Goal: Book appointment/travel/reservation

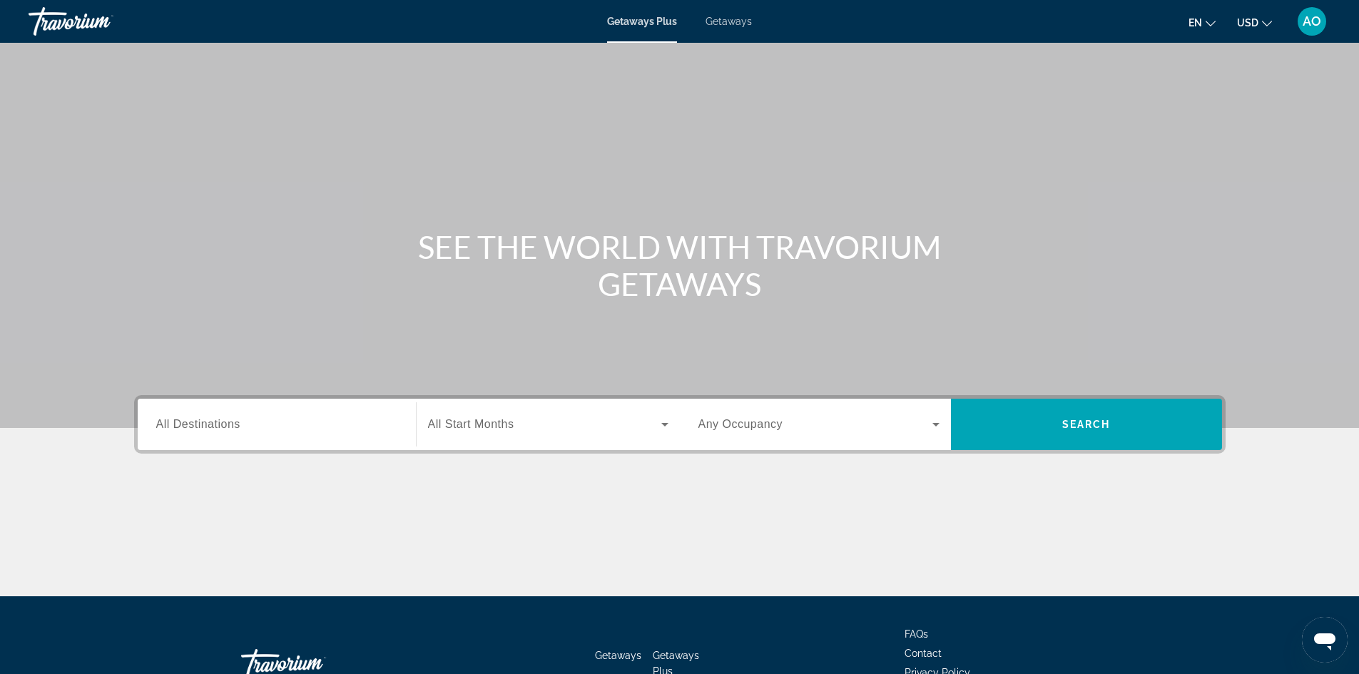
click at [203, 433] on div "Search widget" at bounding box center [276, 424] width 241 height 41
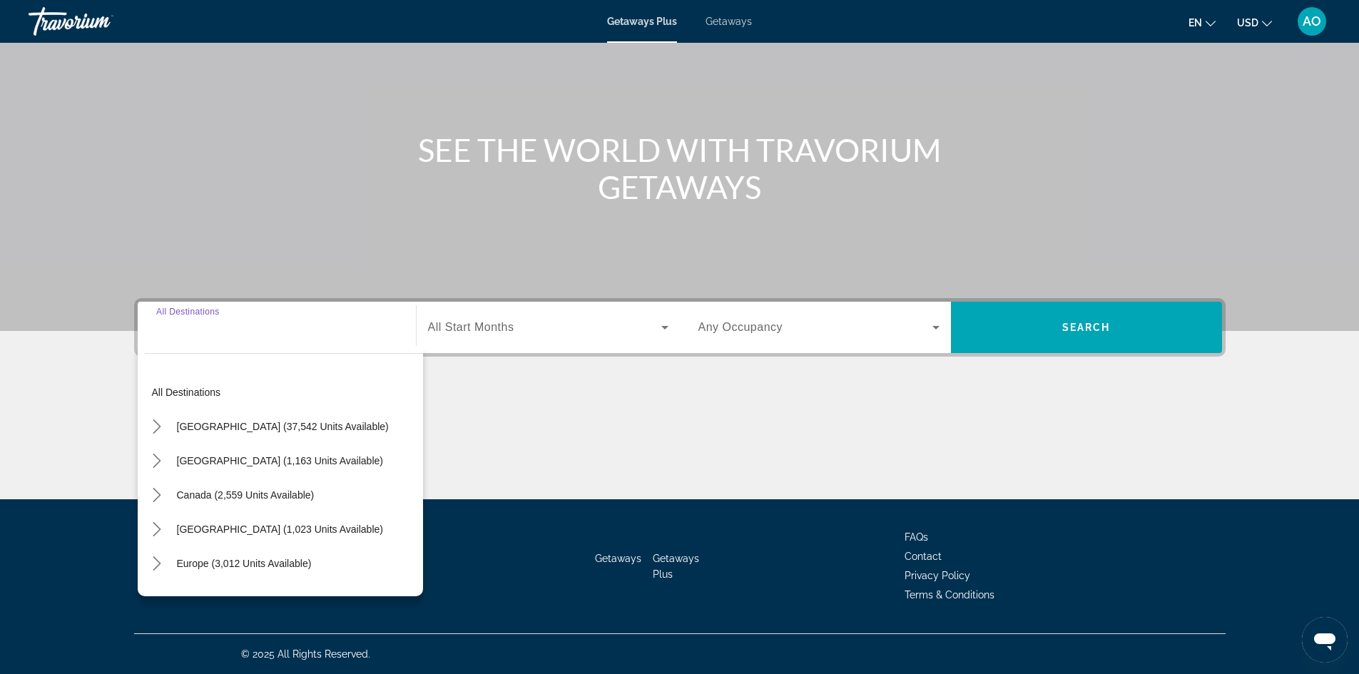
scroll to position [71, 0]
click at [319, 556] on span "South Pacific and [GEOGRAPHIC_DATA] (109 units available)" at bounding box center [296, 560] width 239 height 23
type input "**********"
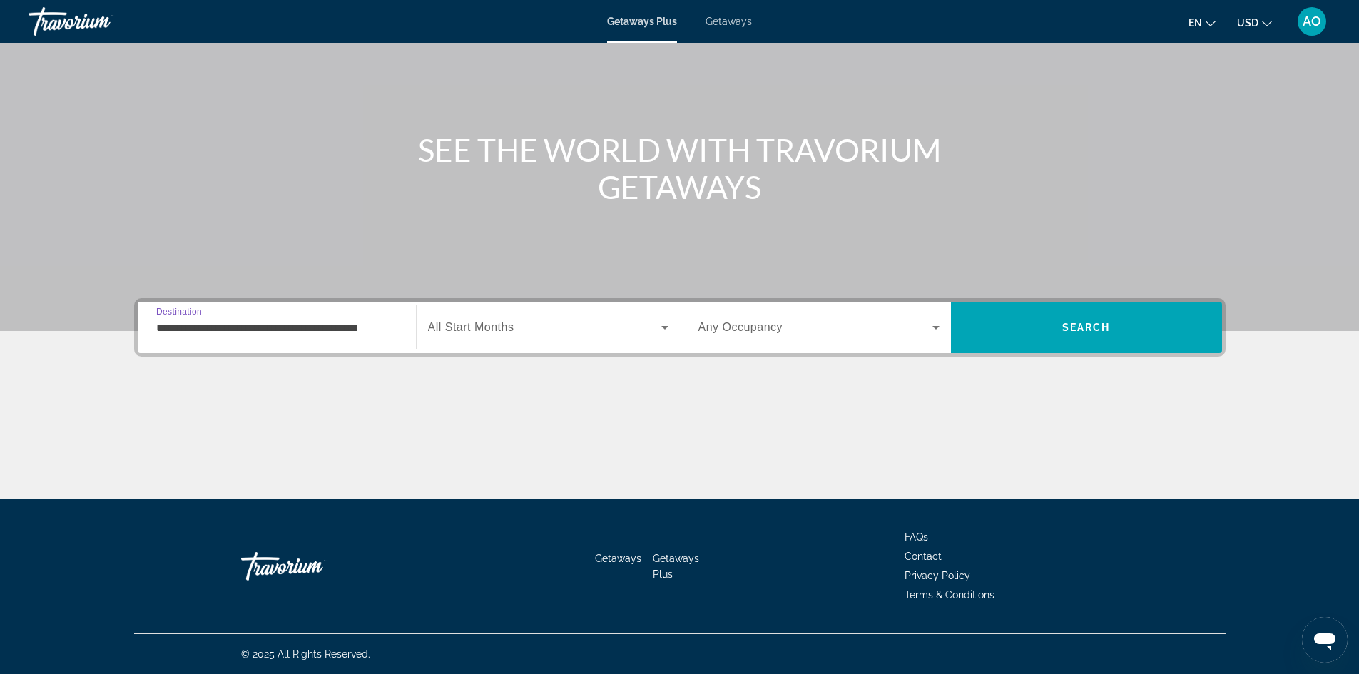
click at [518, 332] on span "Search widget" at bounding box center [544, 327] width 233 height 17
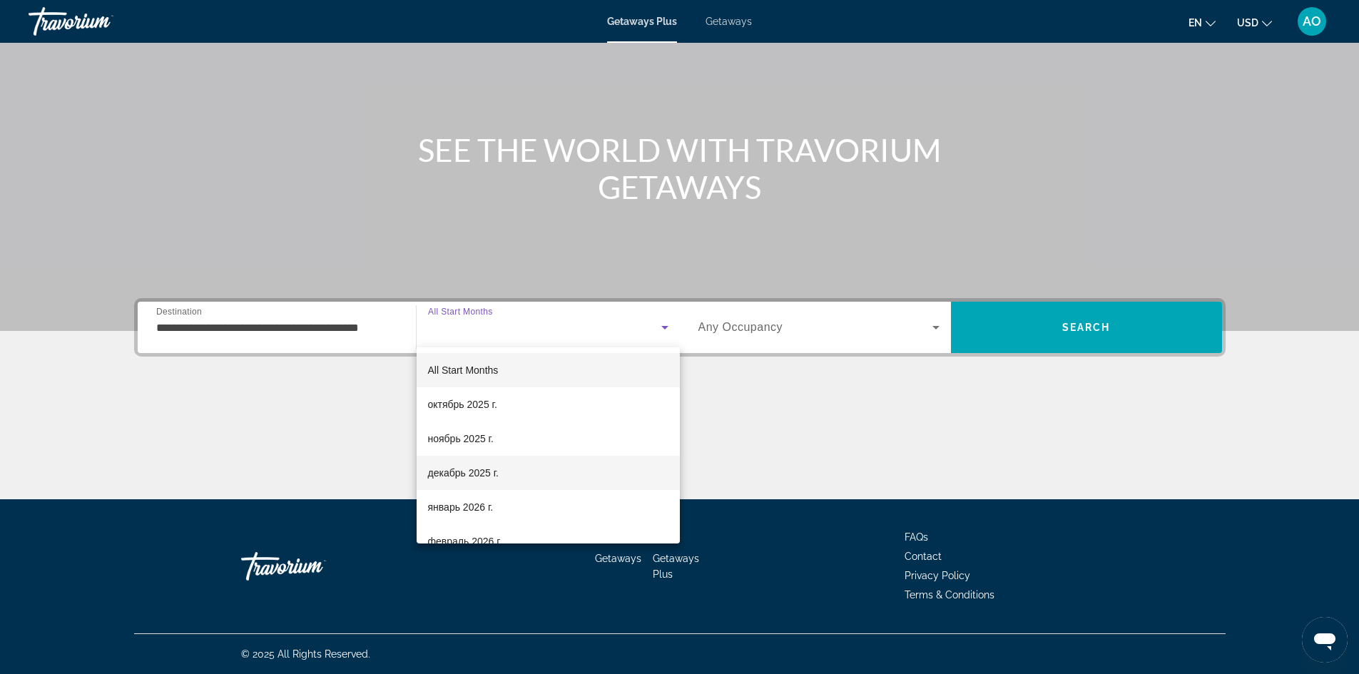
click at [466, 471] on span "декабрь 2025 г." at bounding box center [463, 472] width 71 height 17
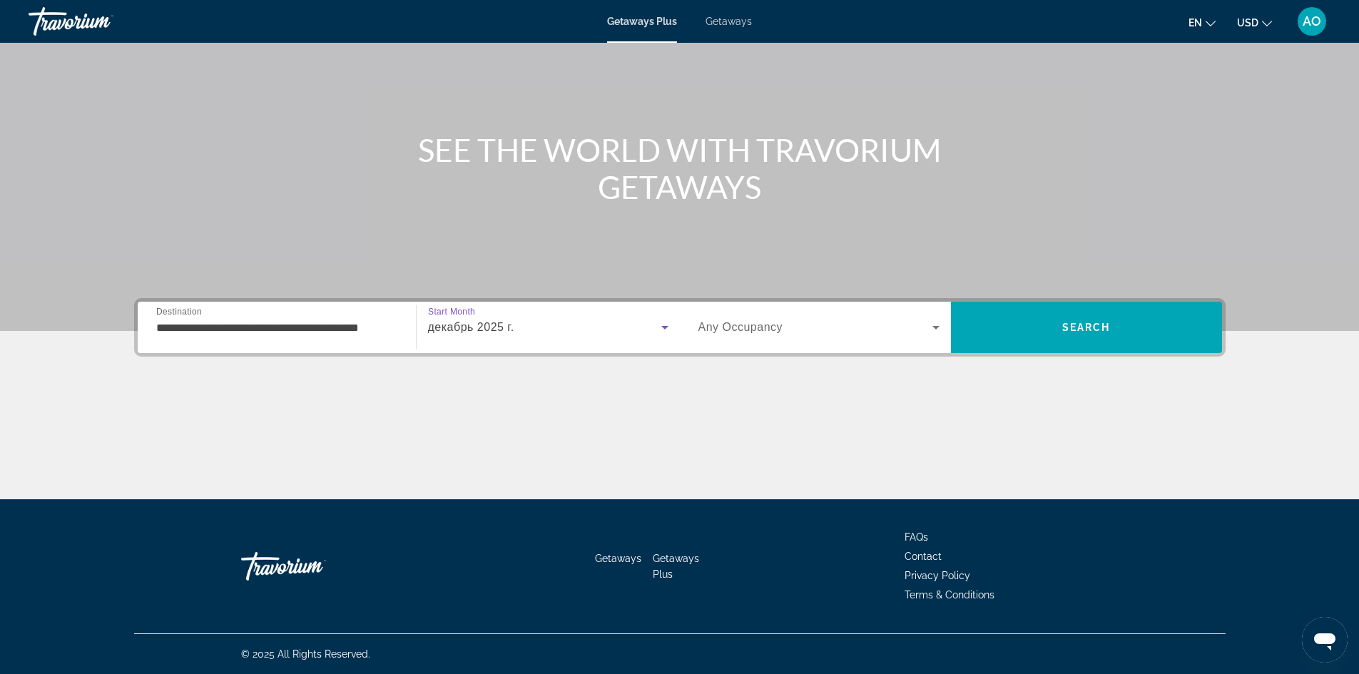
click at [747, 321] on span "Any Occupancy" at bounding box center [740, 327] width 85 height 12
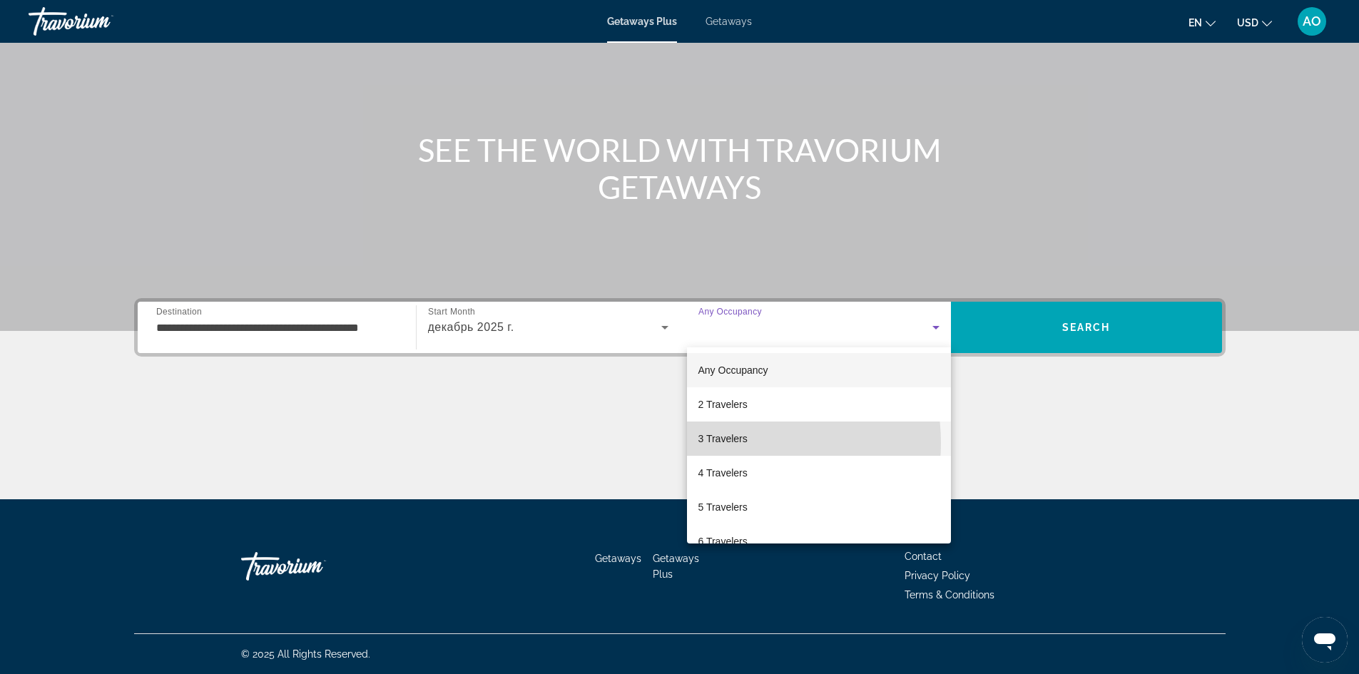
click at [737, 443] on span "3 Travelers" at bounding box center [722, 438] width 49 height 17
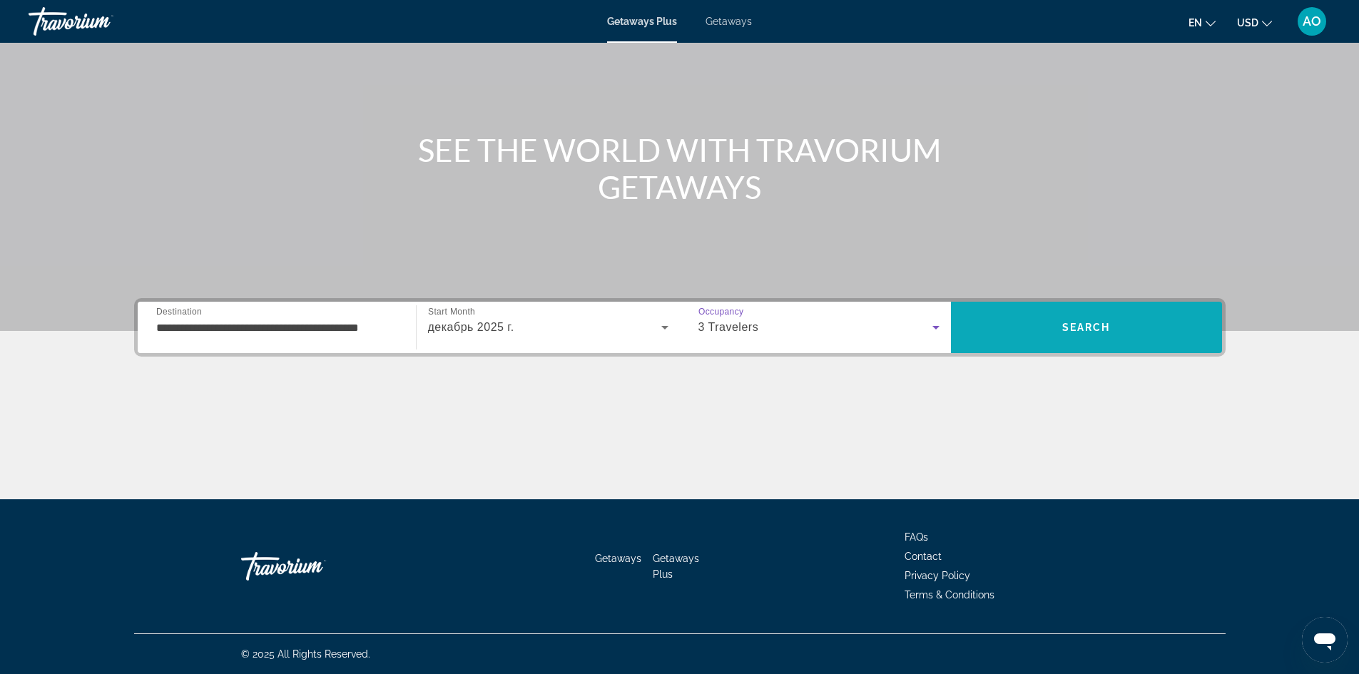
click at [1037, 330] on span "Search" at bounding box center [1086, 327] width 271 height 34
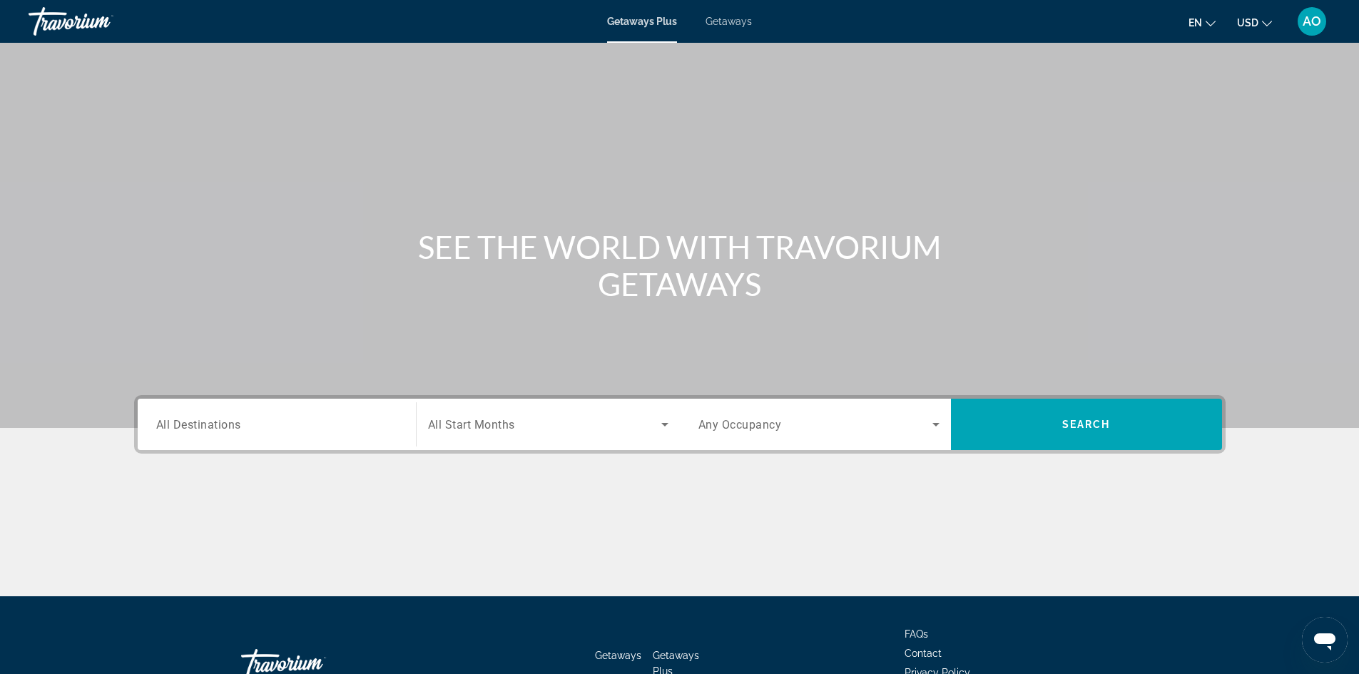
click at [330, 423] on input "Destination All Destinations" at bounding box center [276, 425] width 241 height 17
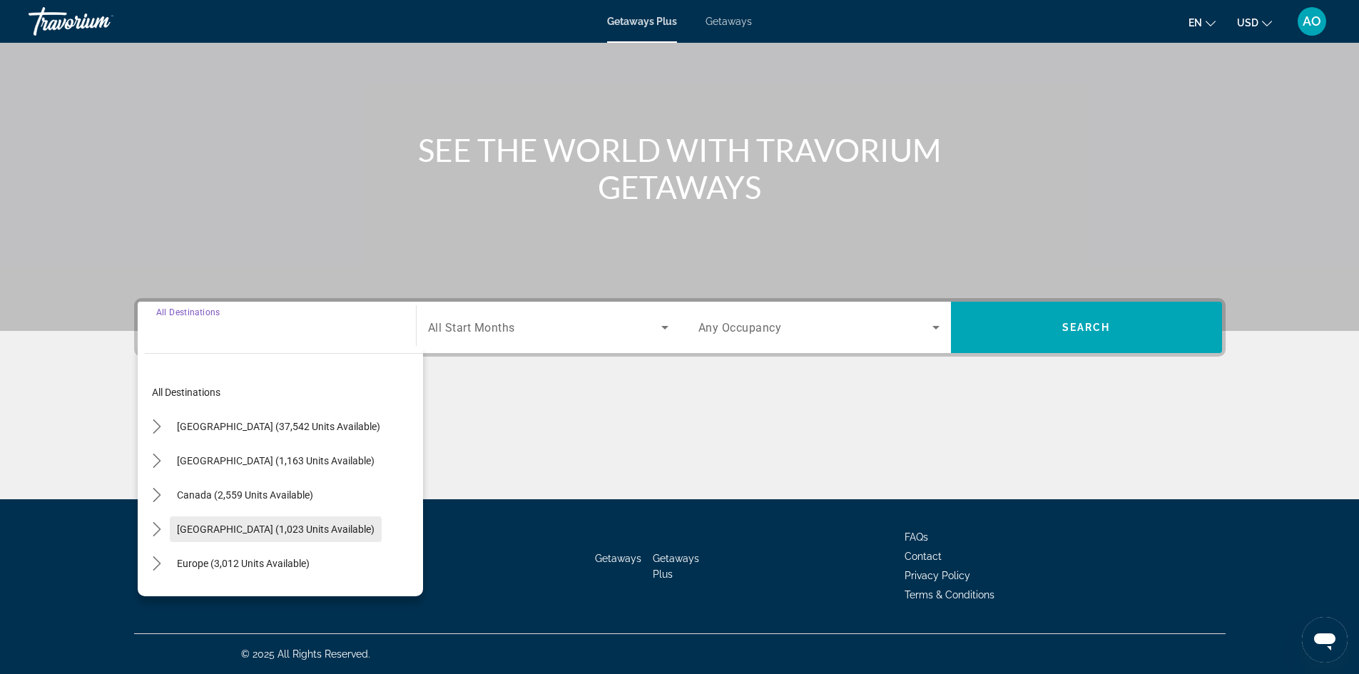
scroll to position [71, 0]
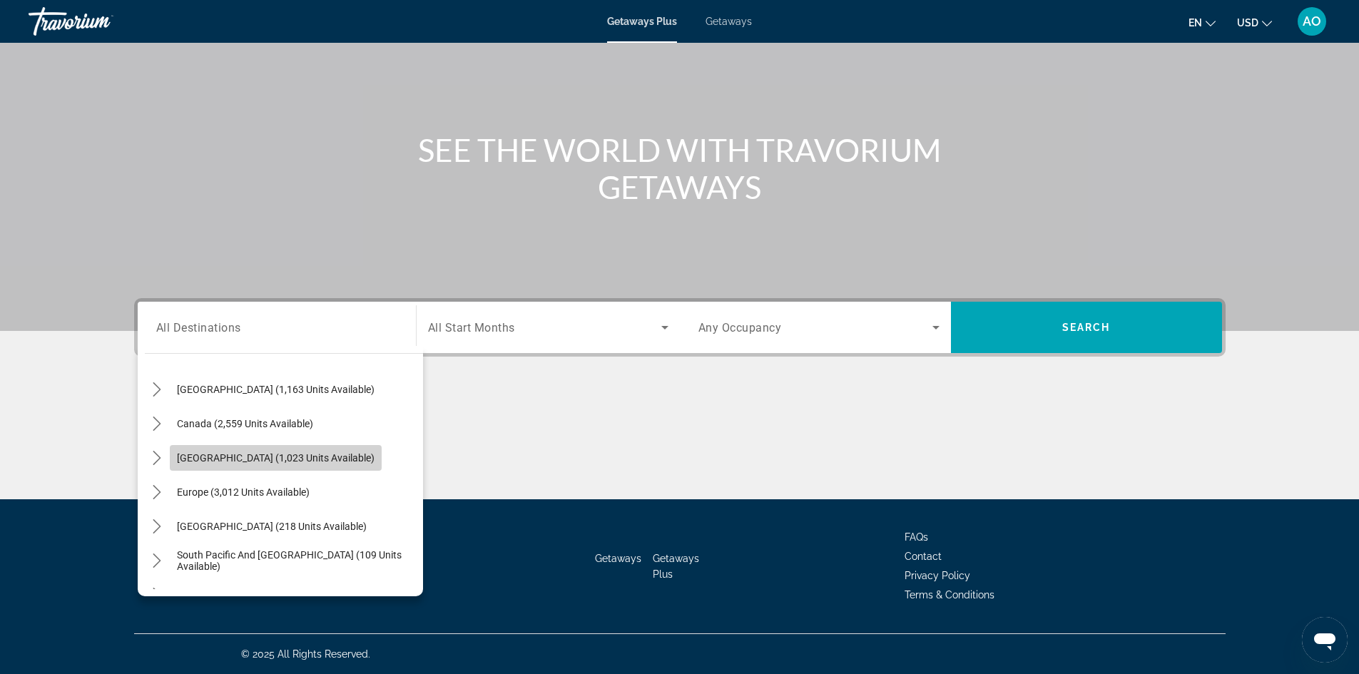
click at [352, 451] on span "Select destination: Caribbean & Atlantic Islands (1,023 units available)" at bounding box center [276, 458] width 212 height 34
type input "**********"
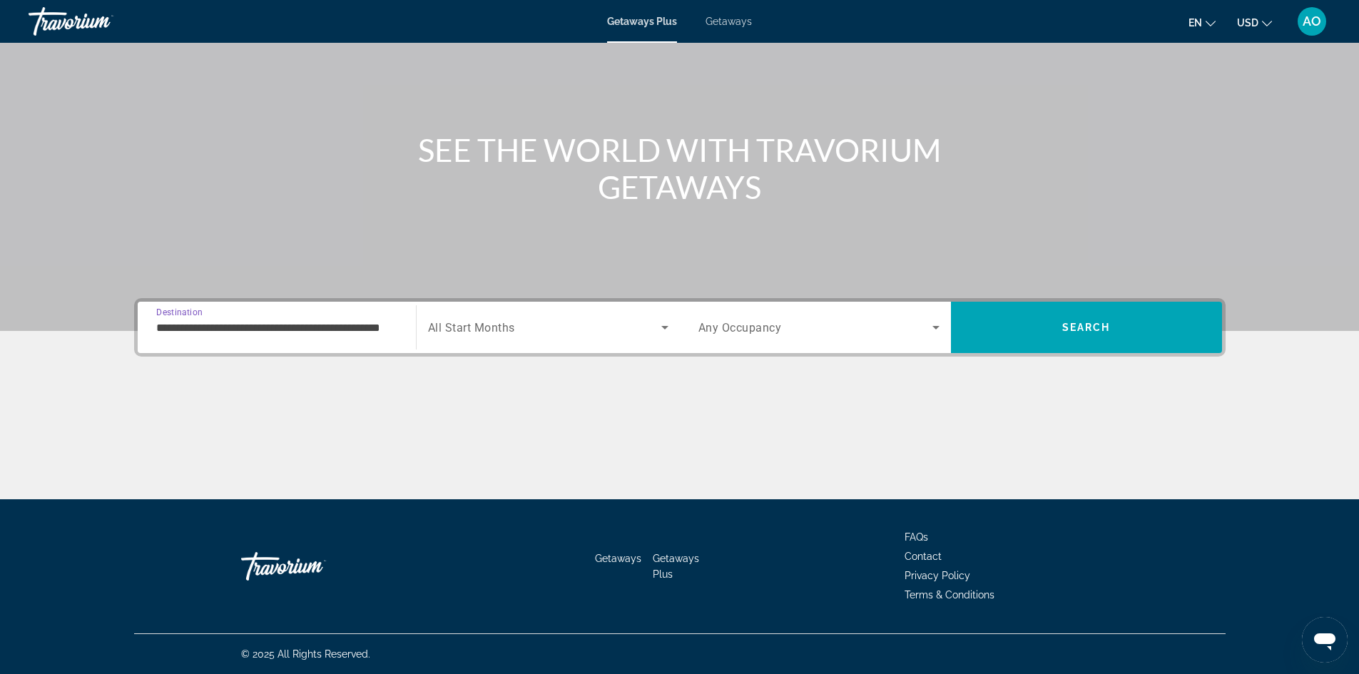
click at [862, 324] on span "Search widget" at bounding box center [815, 327] width 234 height 17
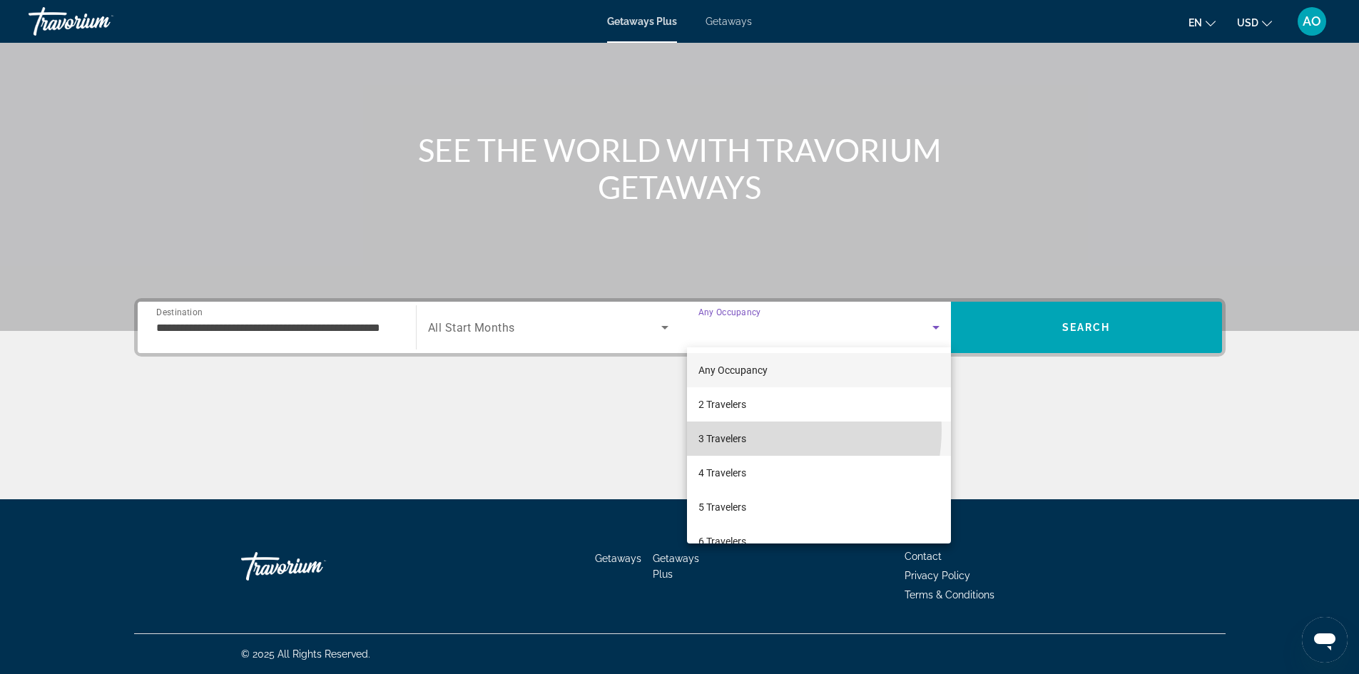
click at [760, 429] on mat-option "3 Travelers" at bounding box center [819, 439] width 264 height 34
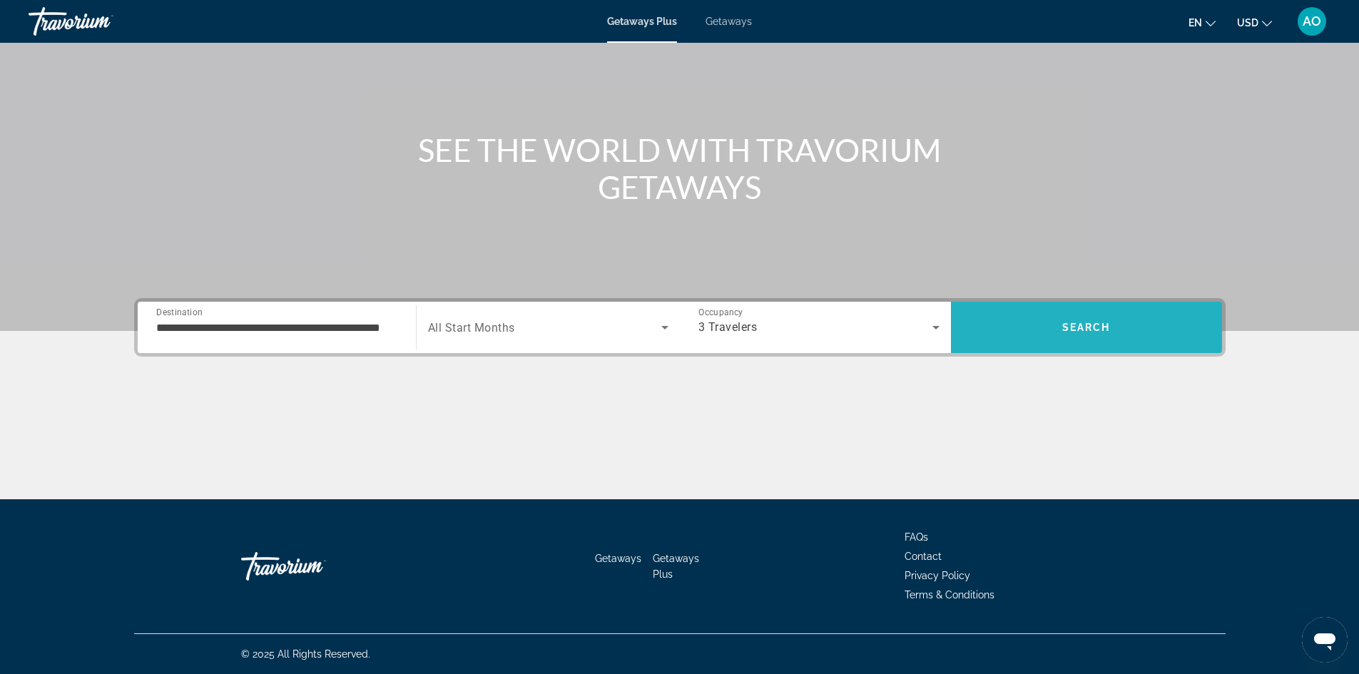
click at [1079, 327] on span "Search" at bounding box center [1086, 327] width 48 height 11
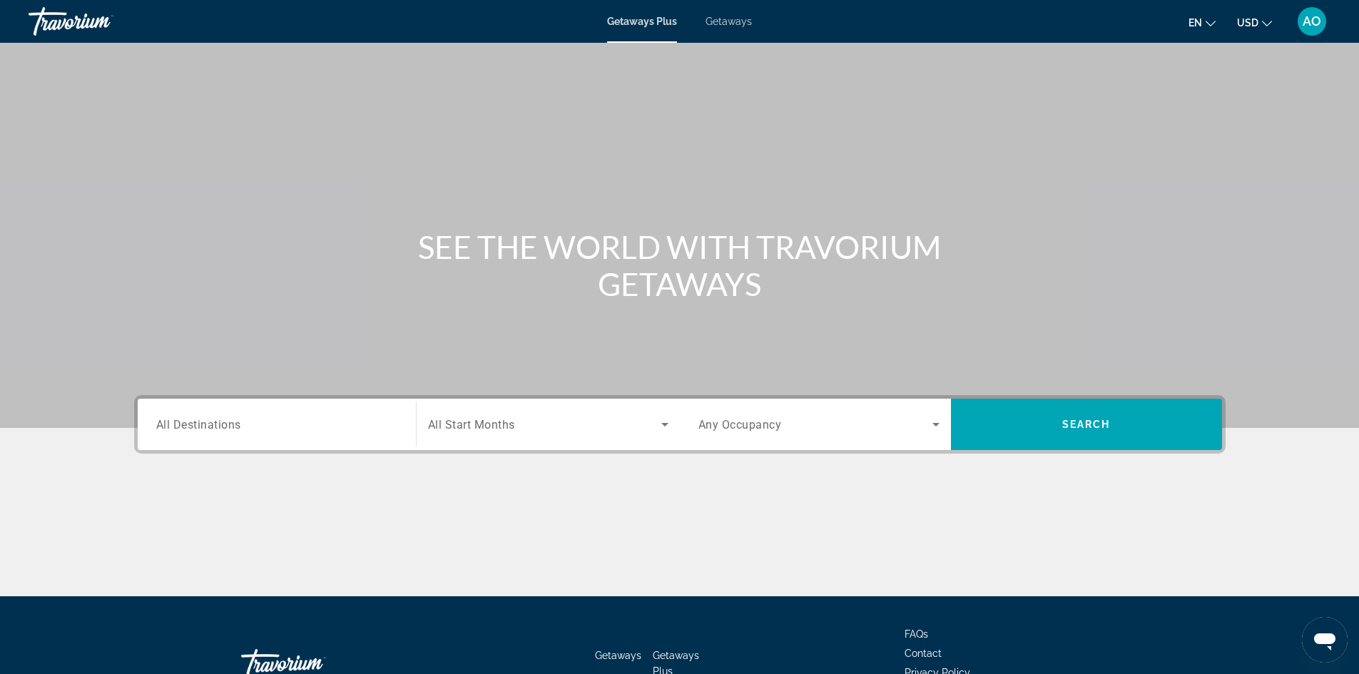
click at [374, 433] on div "Search widget" at bounding box center [276, 424] width 241 height 41
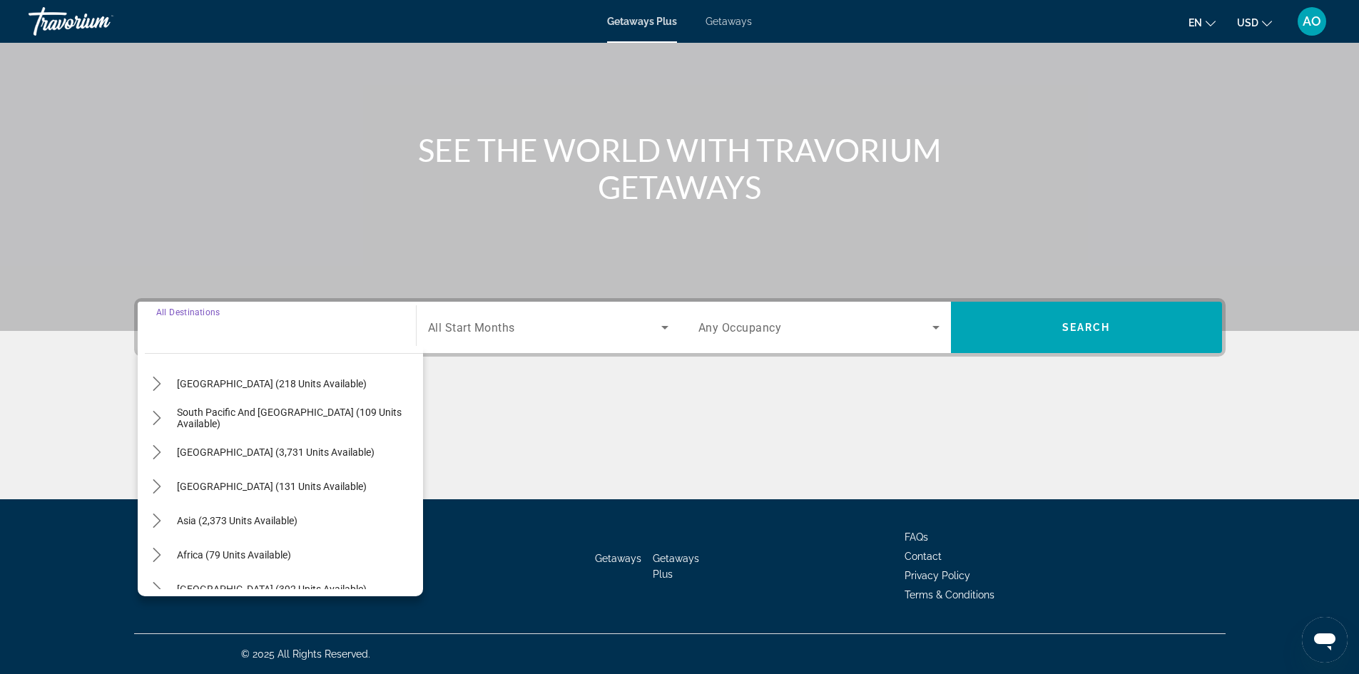
scroll to position [231, 0]
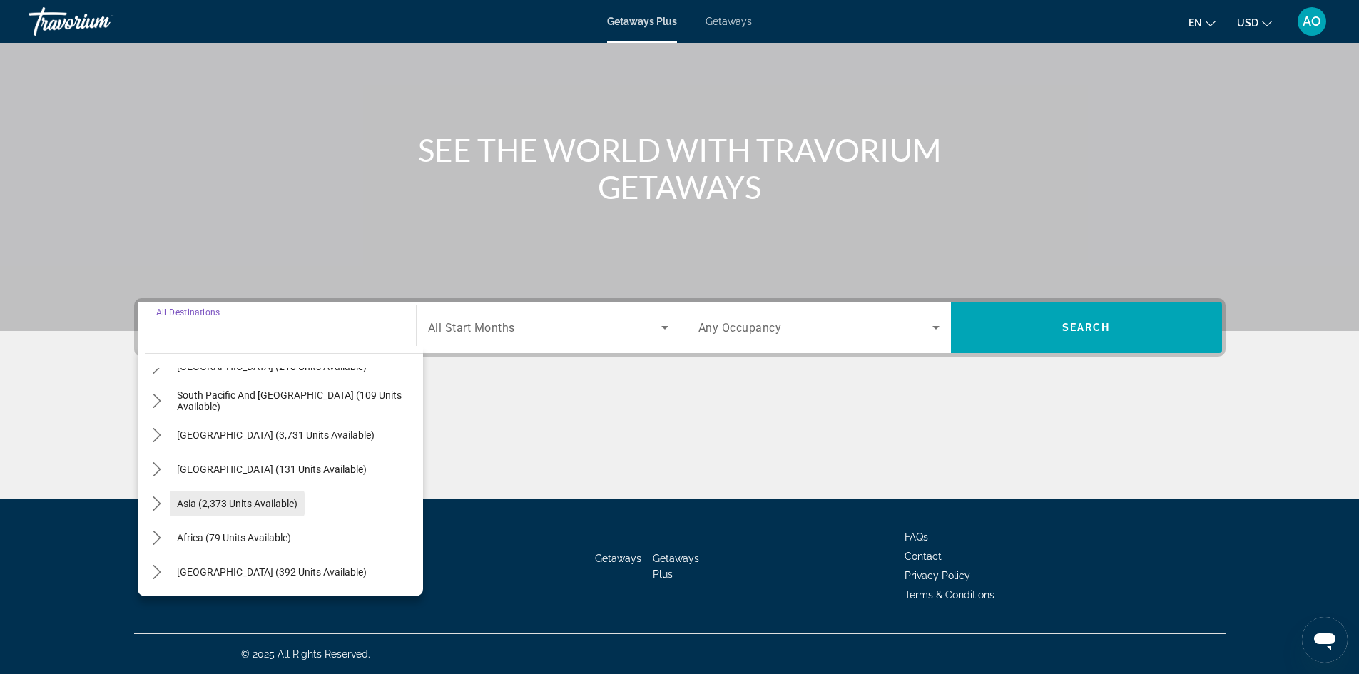
click at [280, 501] on span "Asia (2,373 units available)" at bounding box center [237, 503] width 121 height 11
type input "**********"
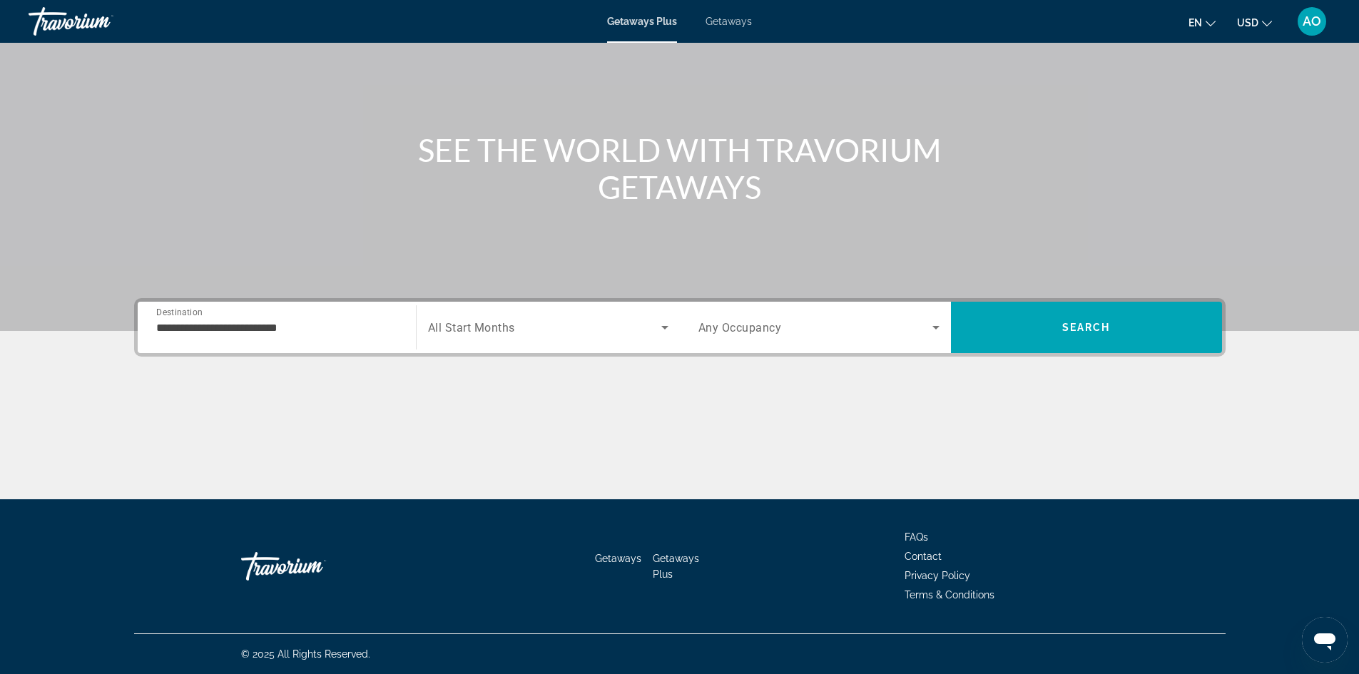
click at [775, 304] on div "Occupancy Any Occupancy" at bounding box center [819, 327] width 264 height 51
click at [768, 324] on span "Any Occupancy" at bounding box center [739, 328] width 83 height 14
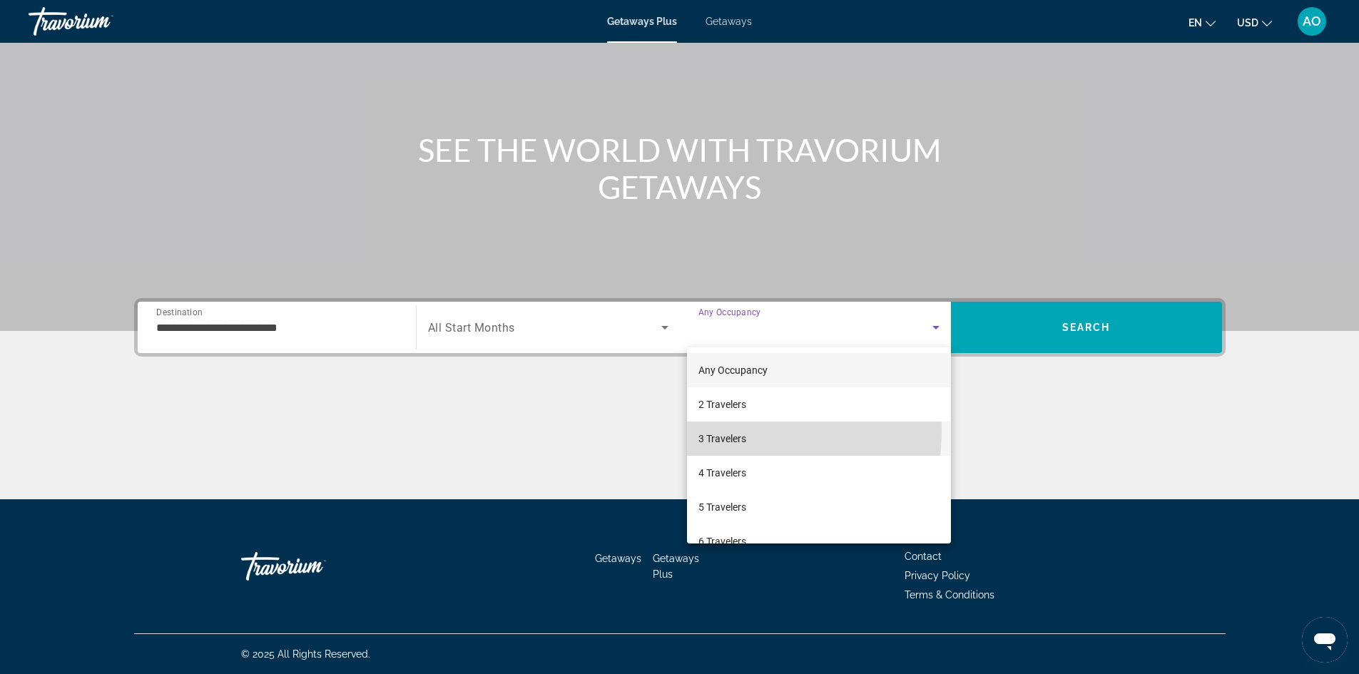
click at [742, 431] on span "3 Travelers" at bounding box center [722, 438] width 48 height 17
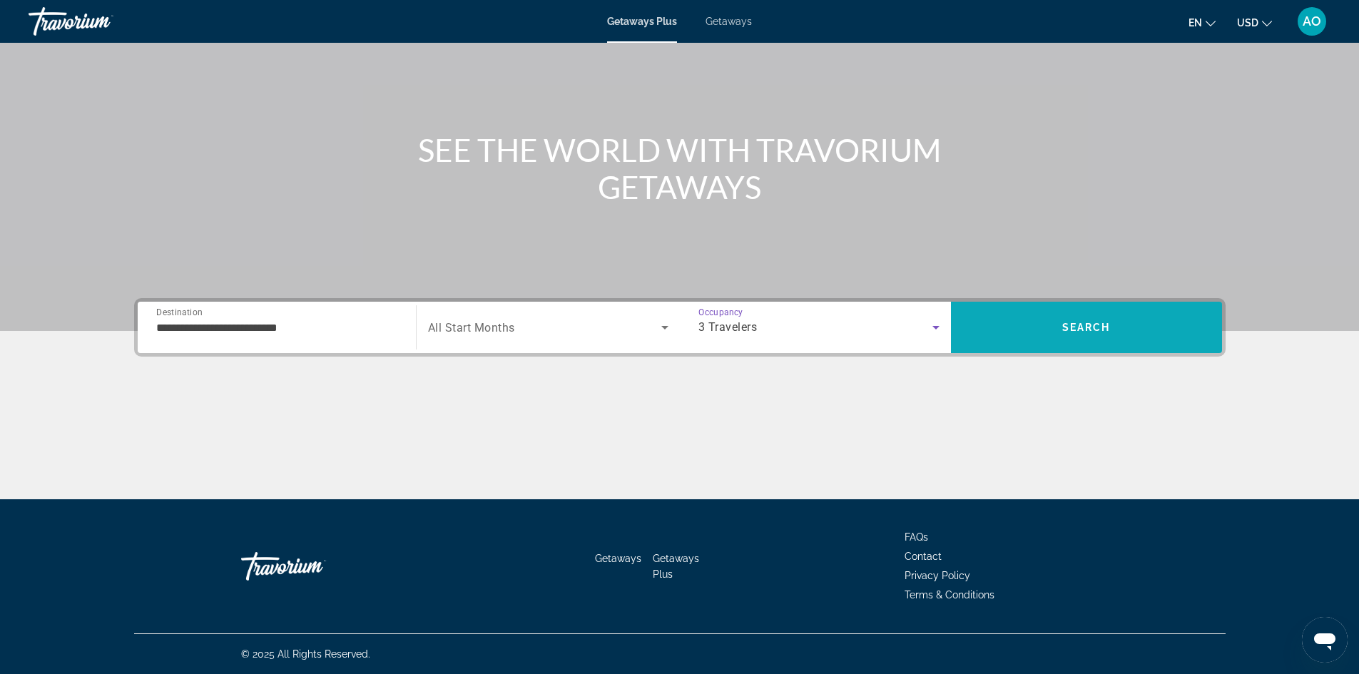
click at [1133, 330] on span "Search" at bounding box center [1086, 327] width 271 height 34
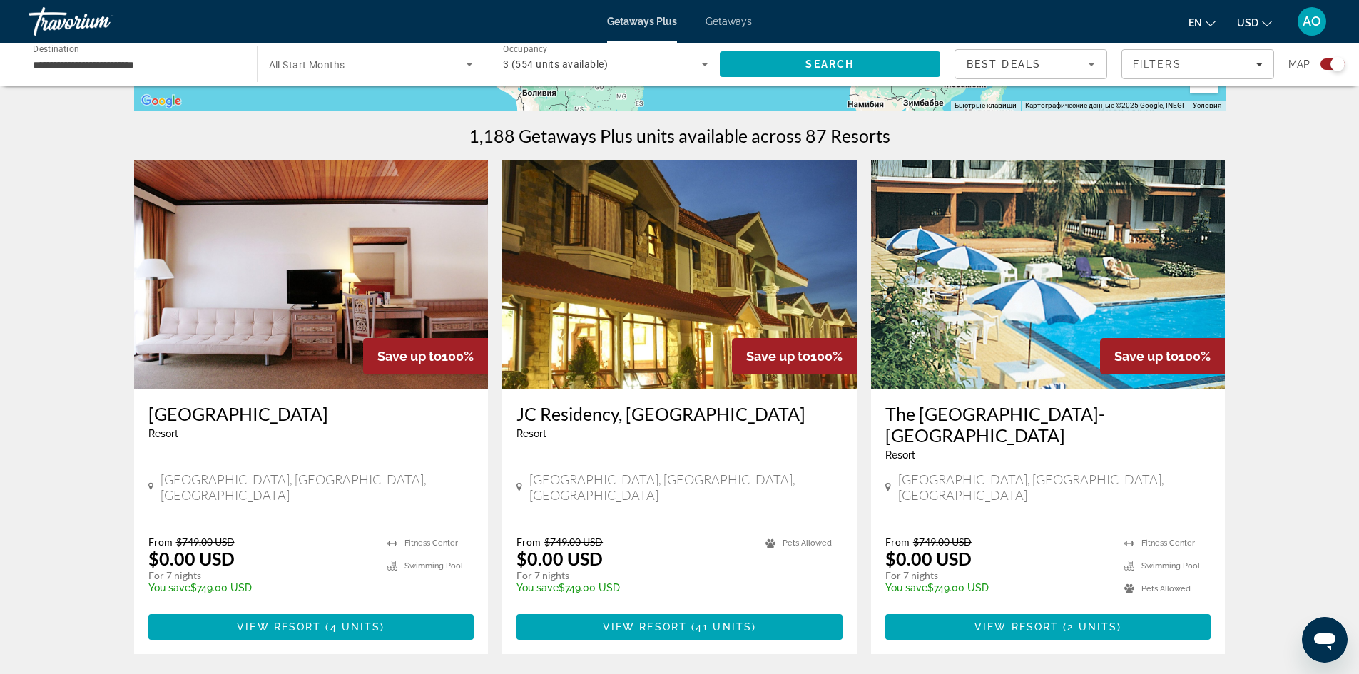
scroll to position [428, 0]
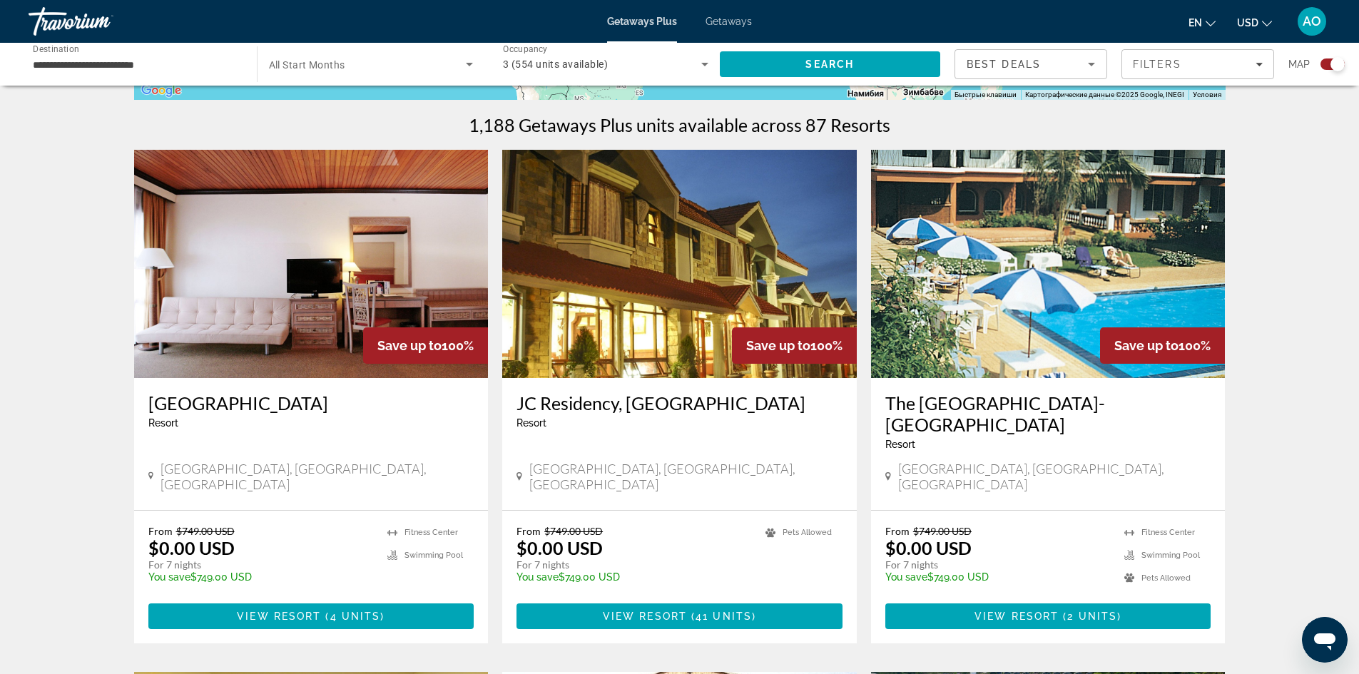
click at [358, 268] on img "Main content" at bounding box center [311, 264] width 354 height 228
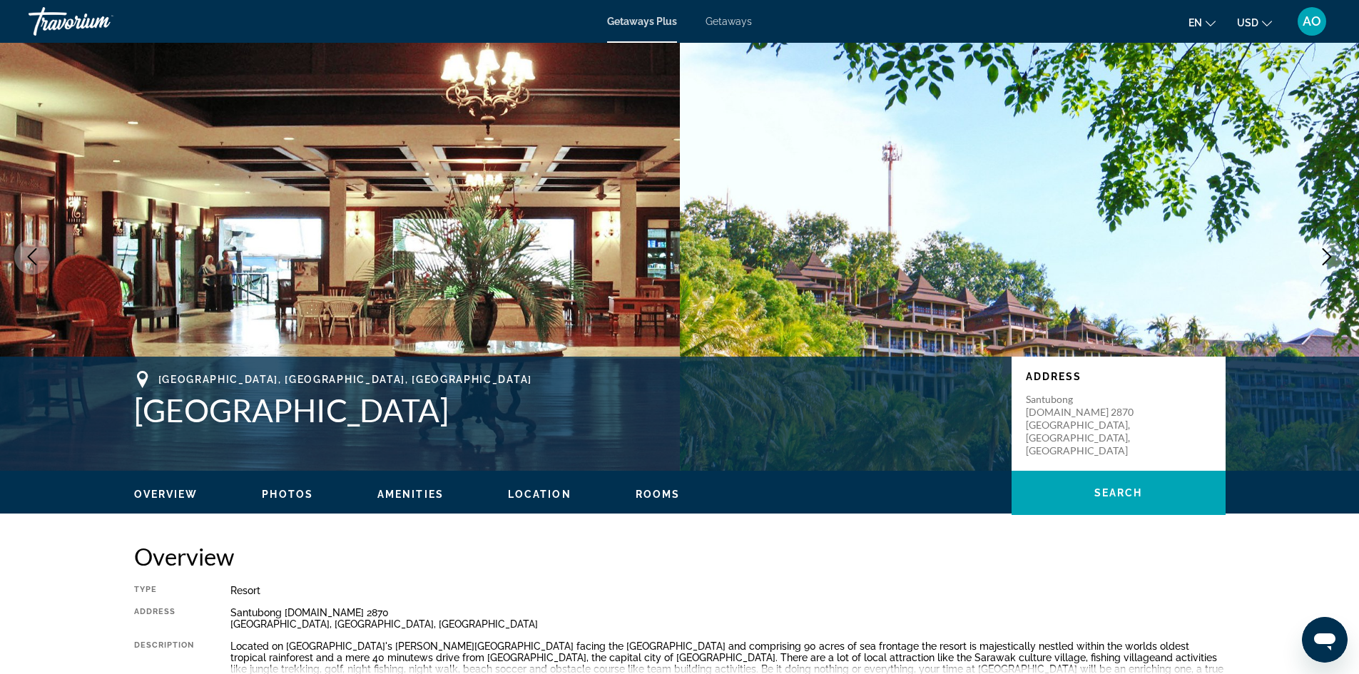
click at [1318, 250] on icon "Next image" at bounding box center [1326, 256] width 17 height 17
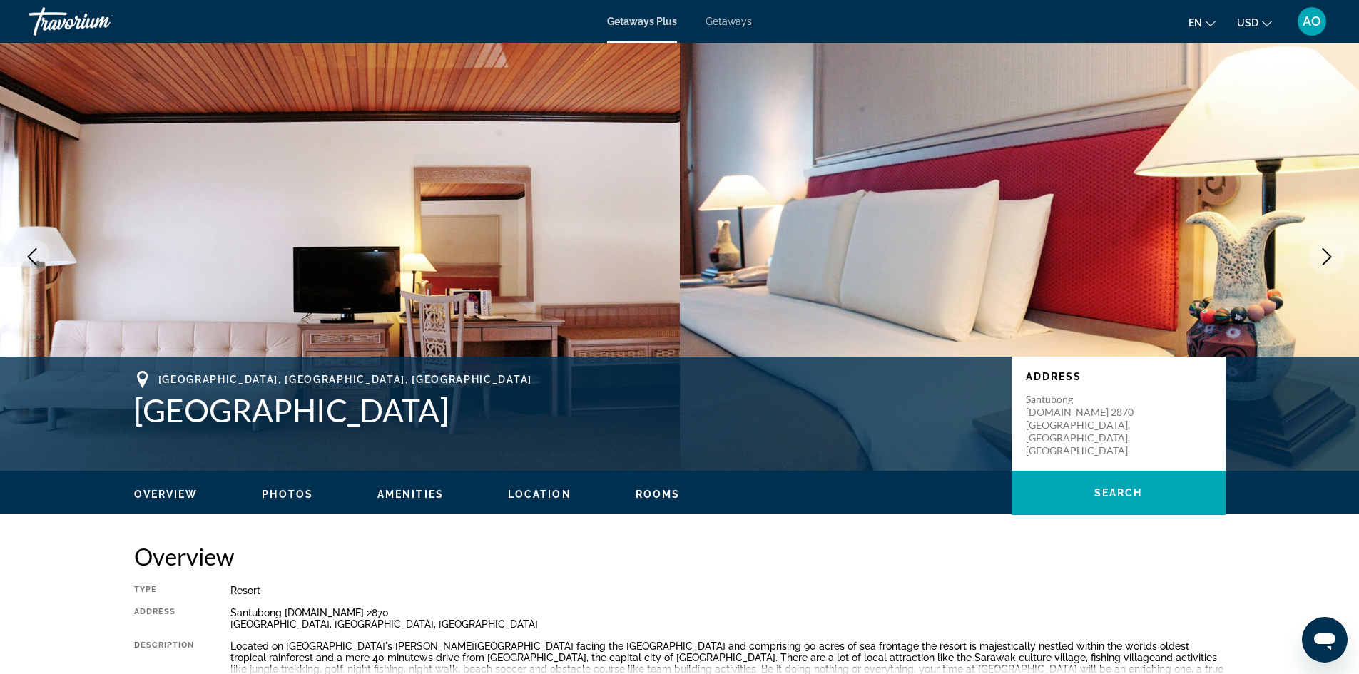
click at [1318, 250] on icon "Next image" at bounding box center [1326, 256] width 17 height 17
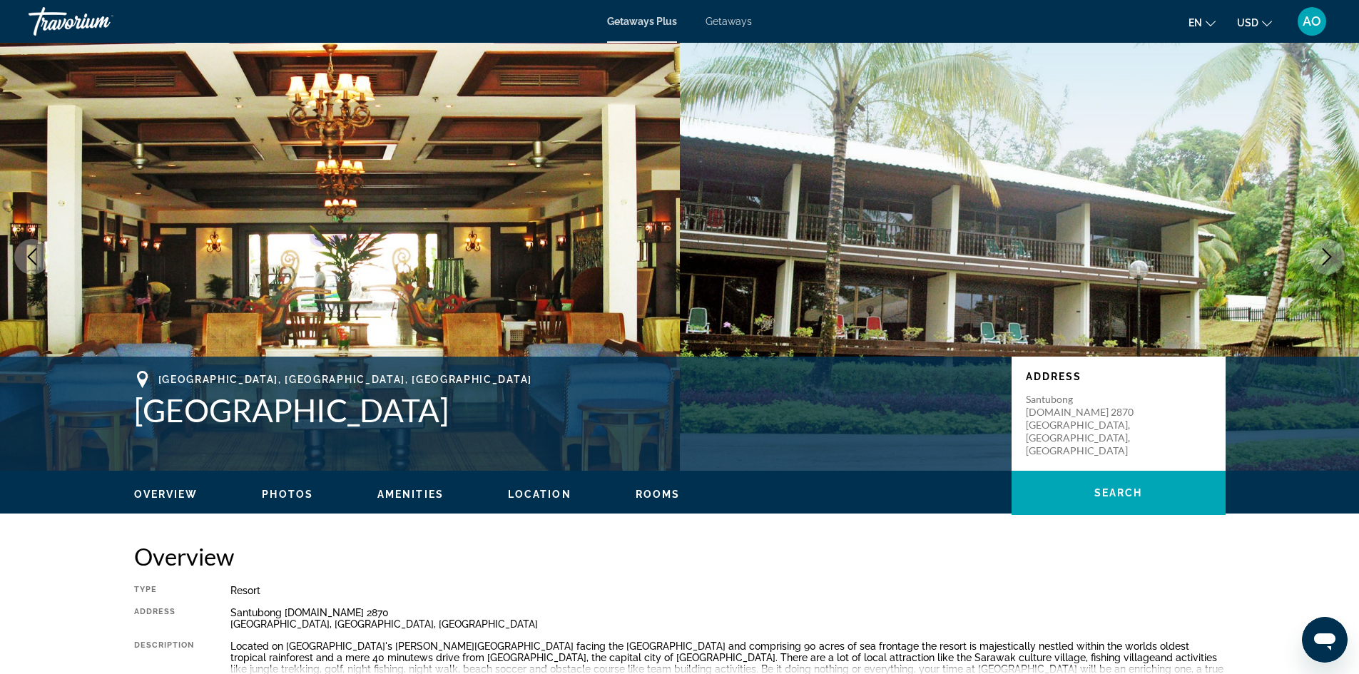
click at [1318, 250] on icon "Next image" at bounding box center [1326, 256] width 17 height 17
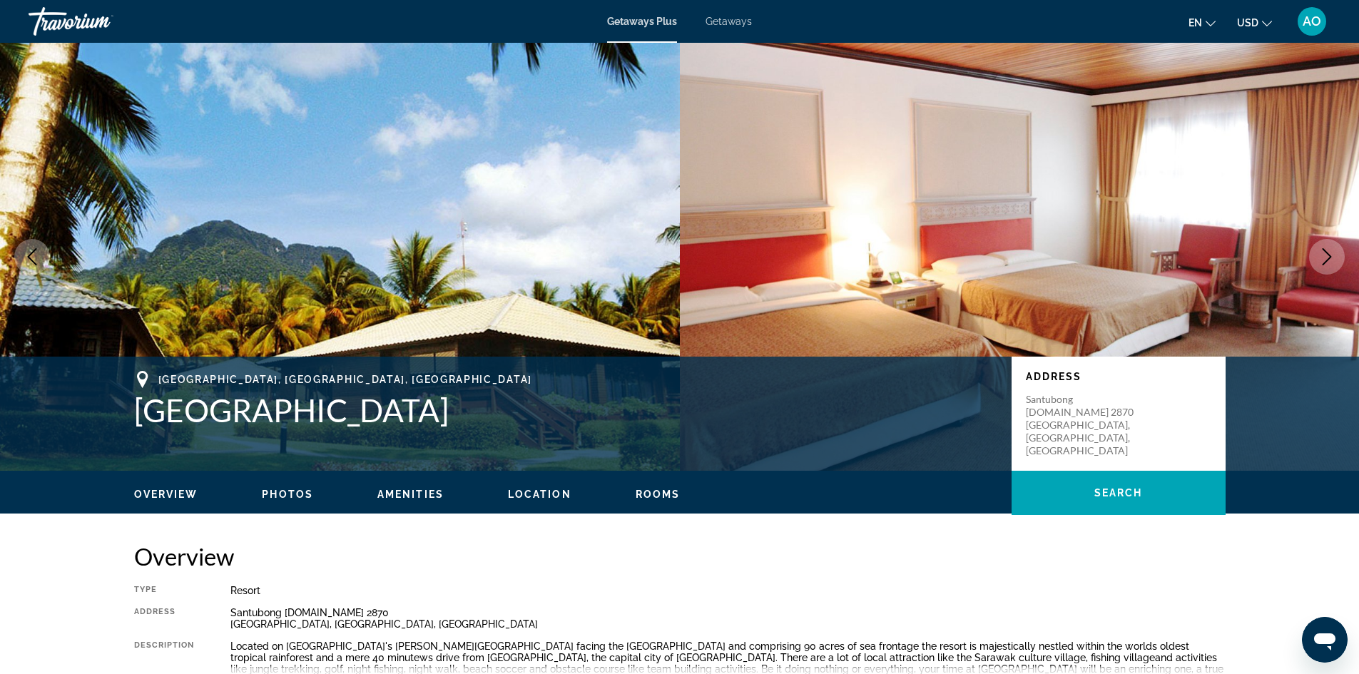
click at [1318, 250] on icon "Next image" at bounding box center [1326, 256] width 17 height 17
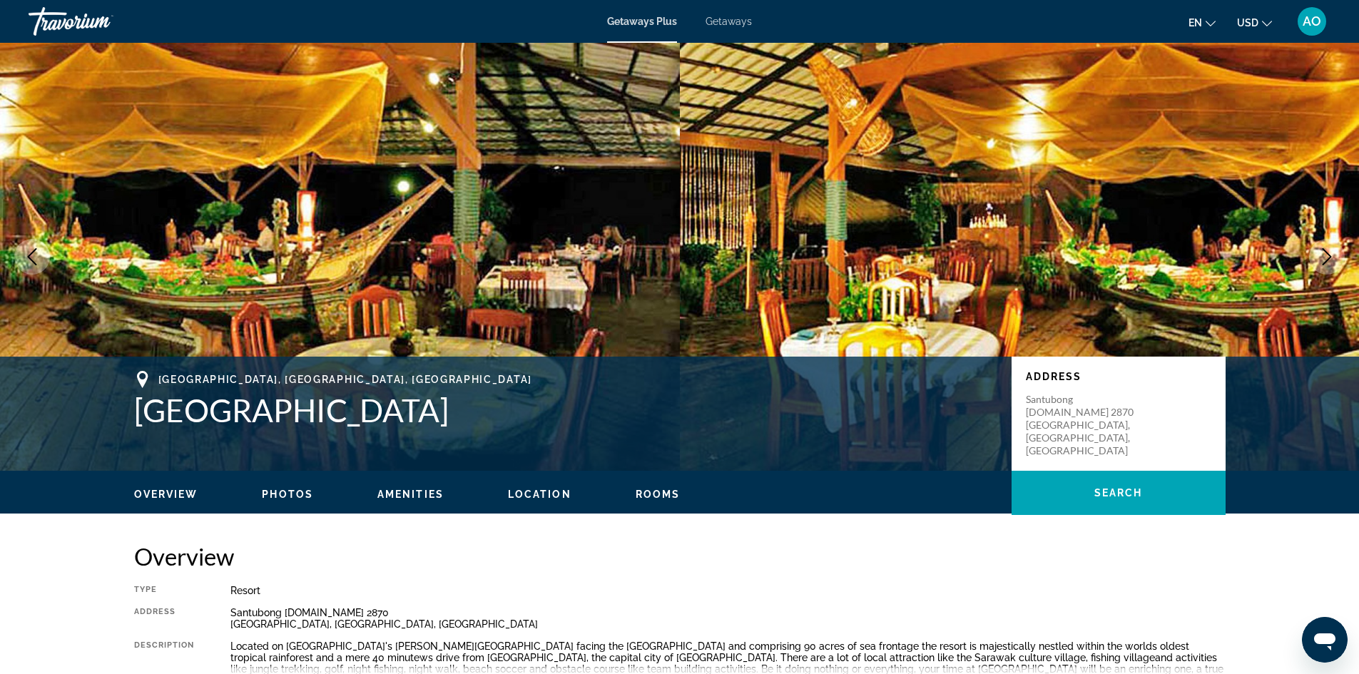
click at [1318, 250] on icon "Next image" at bounding box center [1326, 256] width 17 height 17
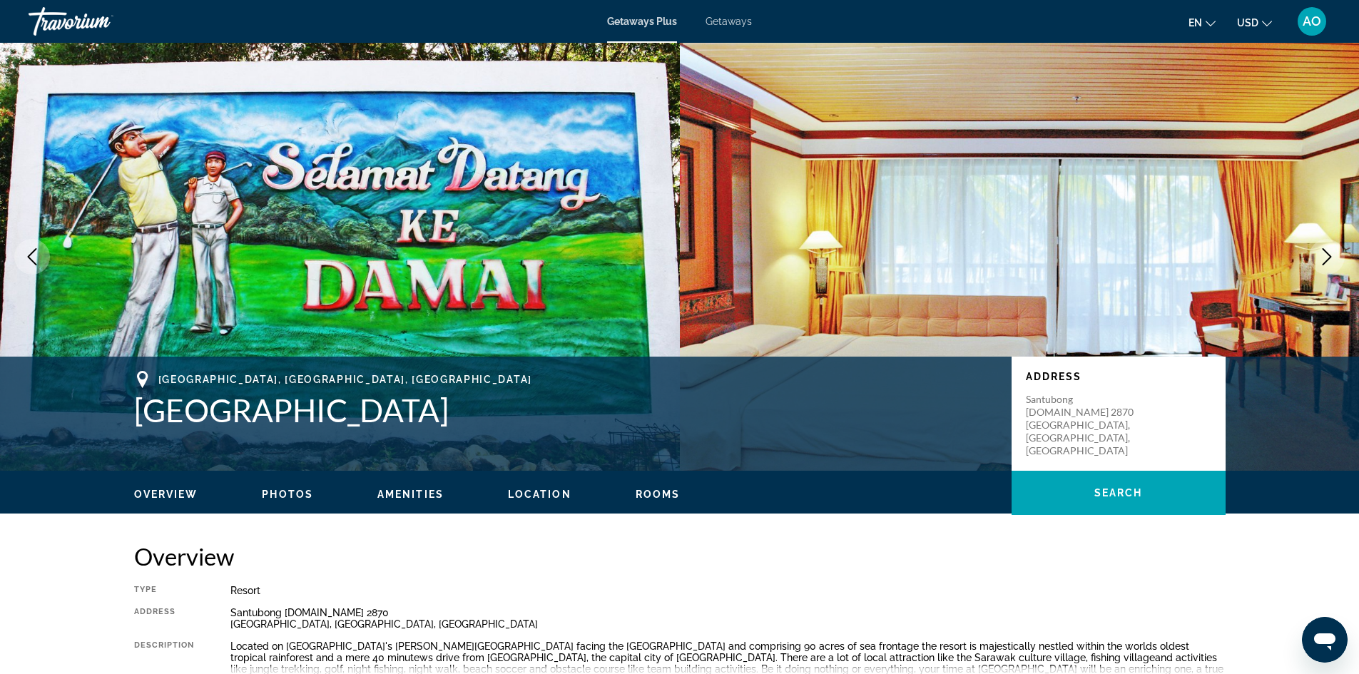
click at [1318, 250] on icon "Next image" at bounding box center [1326, 256] width 17 height 17
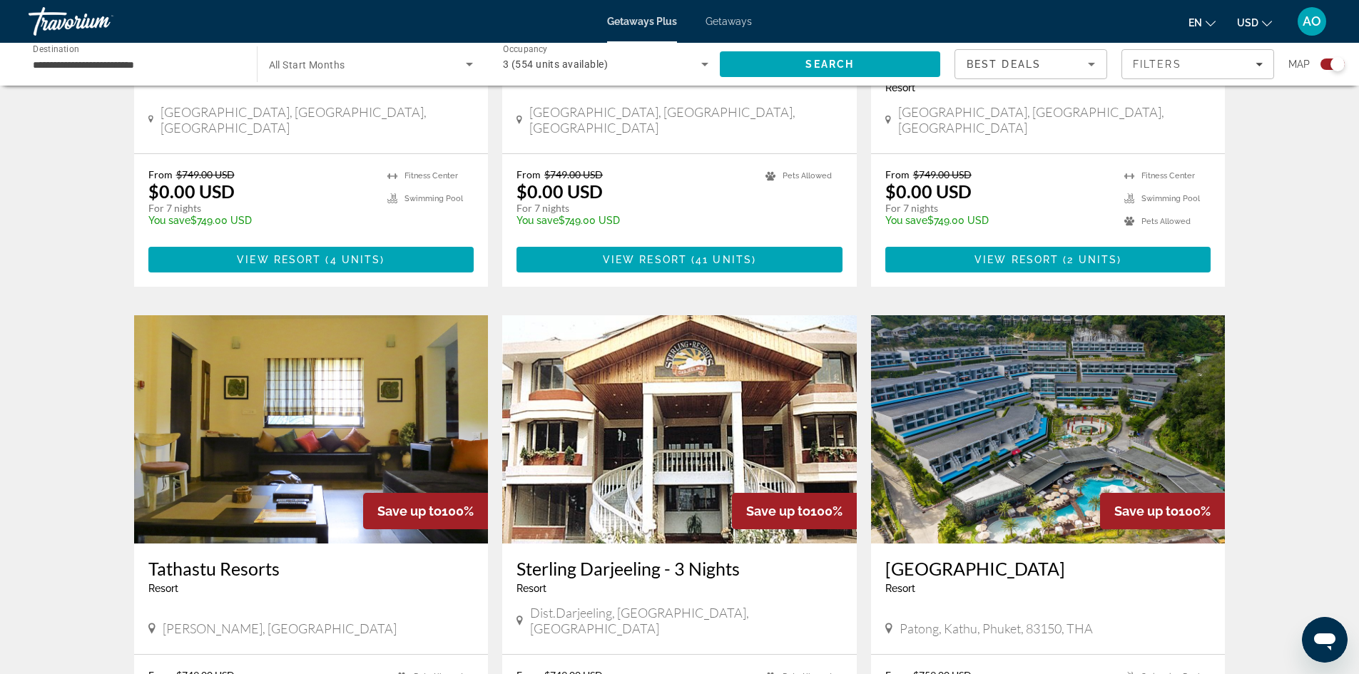
scroll to position [998, 0]
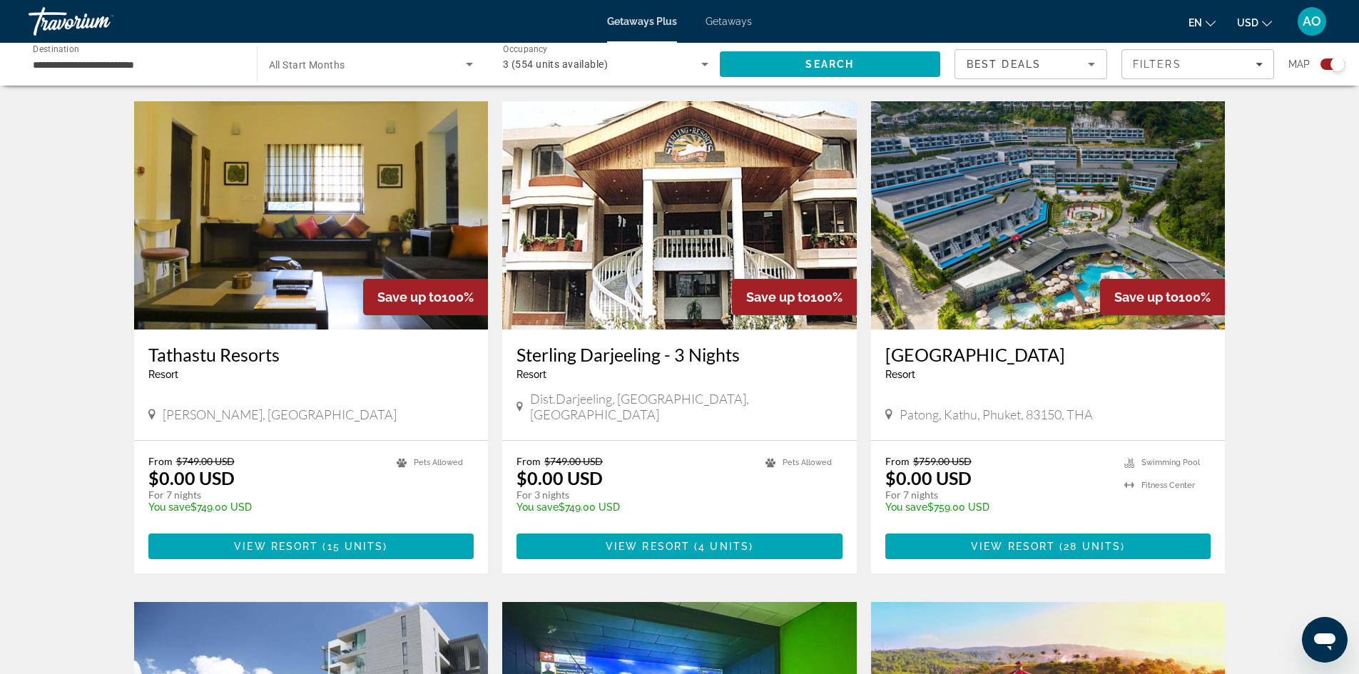
click at [1026, 201] on img "Main content" at bounding box center [1048, 215] width 354 height 228
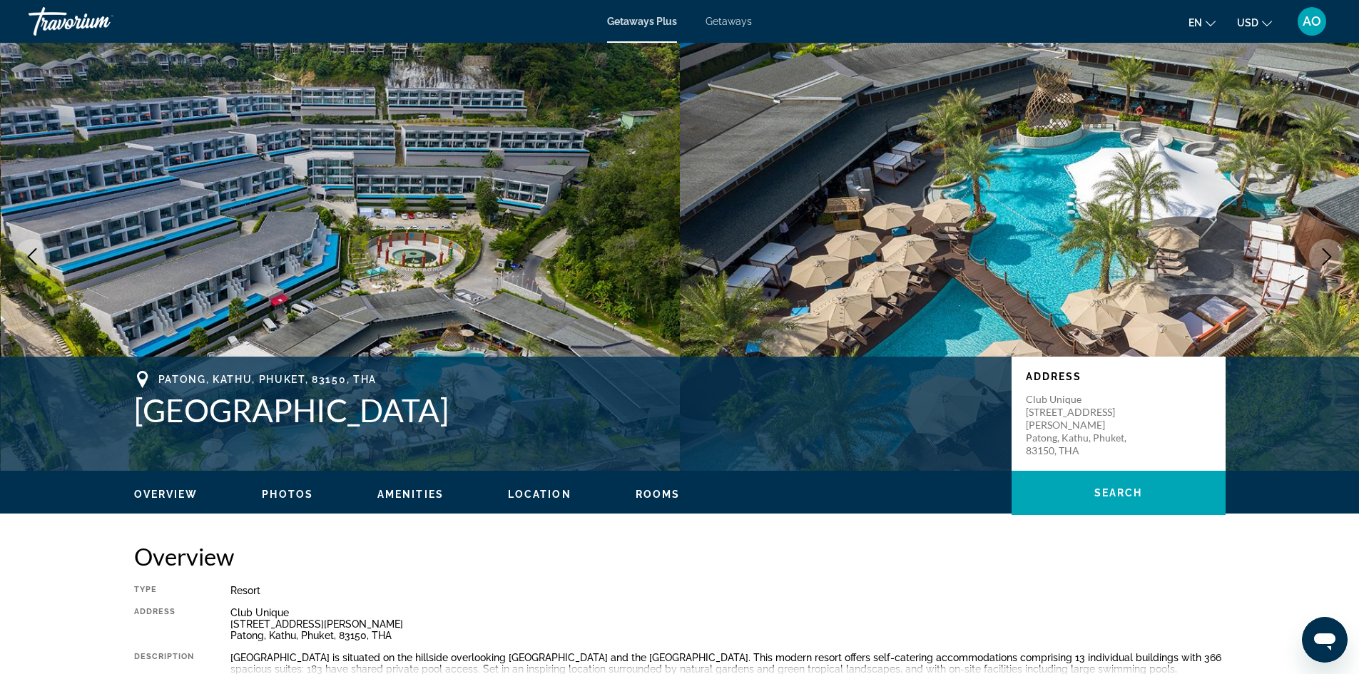
click at [1322, 261] on icon "Next image" at bounding box center [1326, 256] width 17 height 17
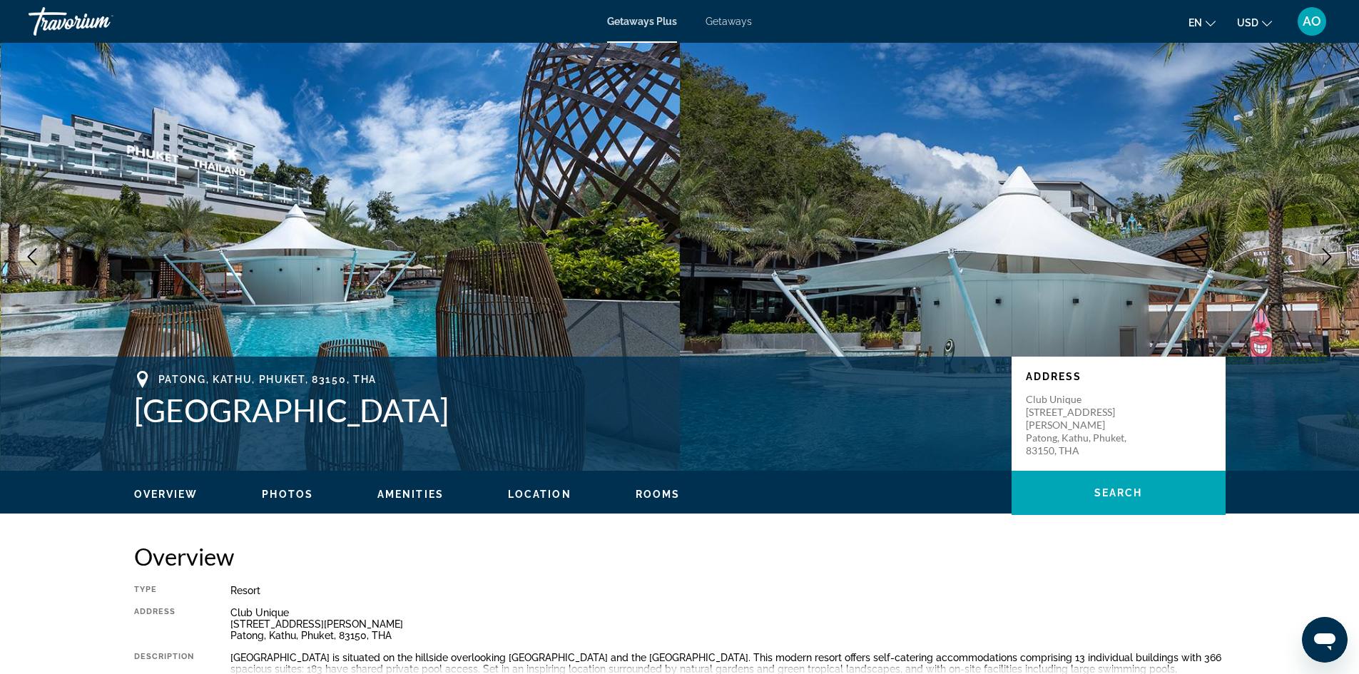
click at [1322, 261] on icon "Next image" at bounding box center [1326, 256] width 17 height 17
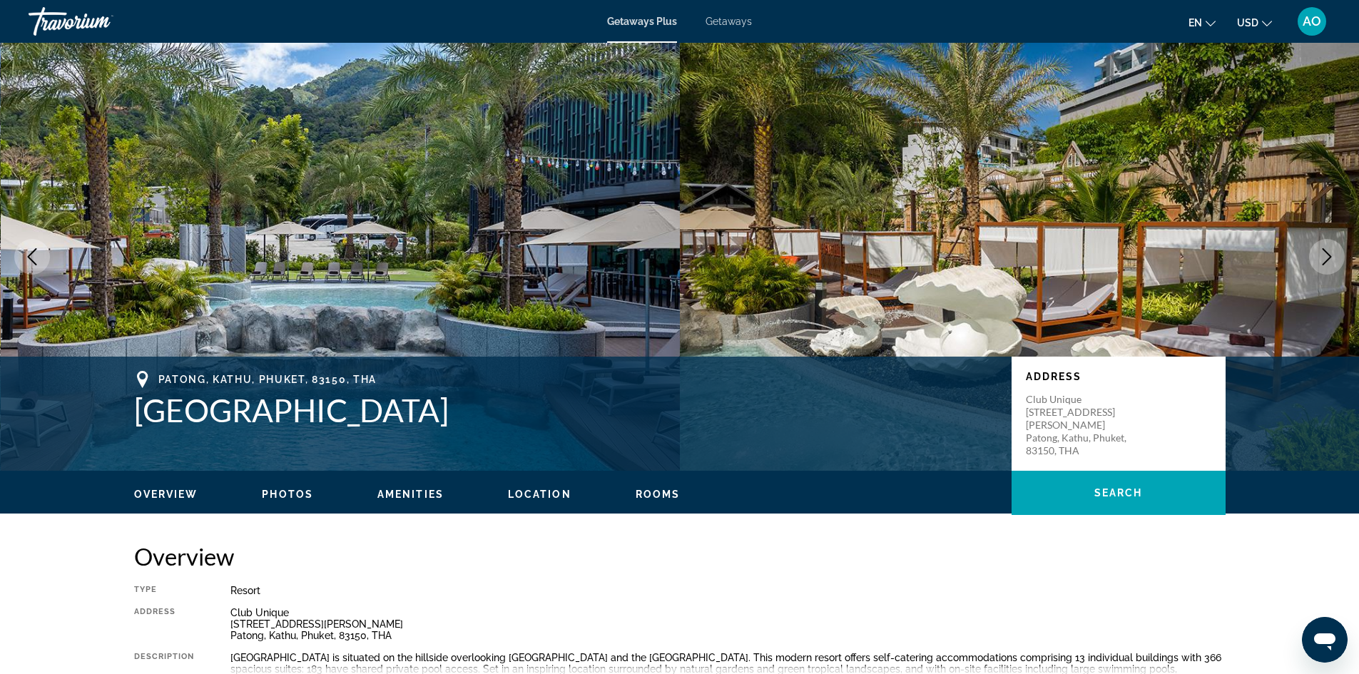
click at [1322, 261] on icon "Next image" at bounding box center [1326, 256] width 17 height 17
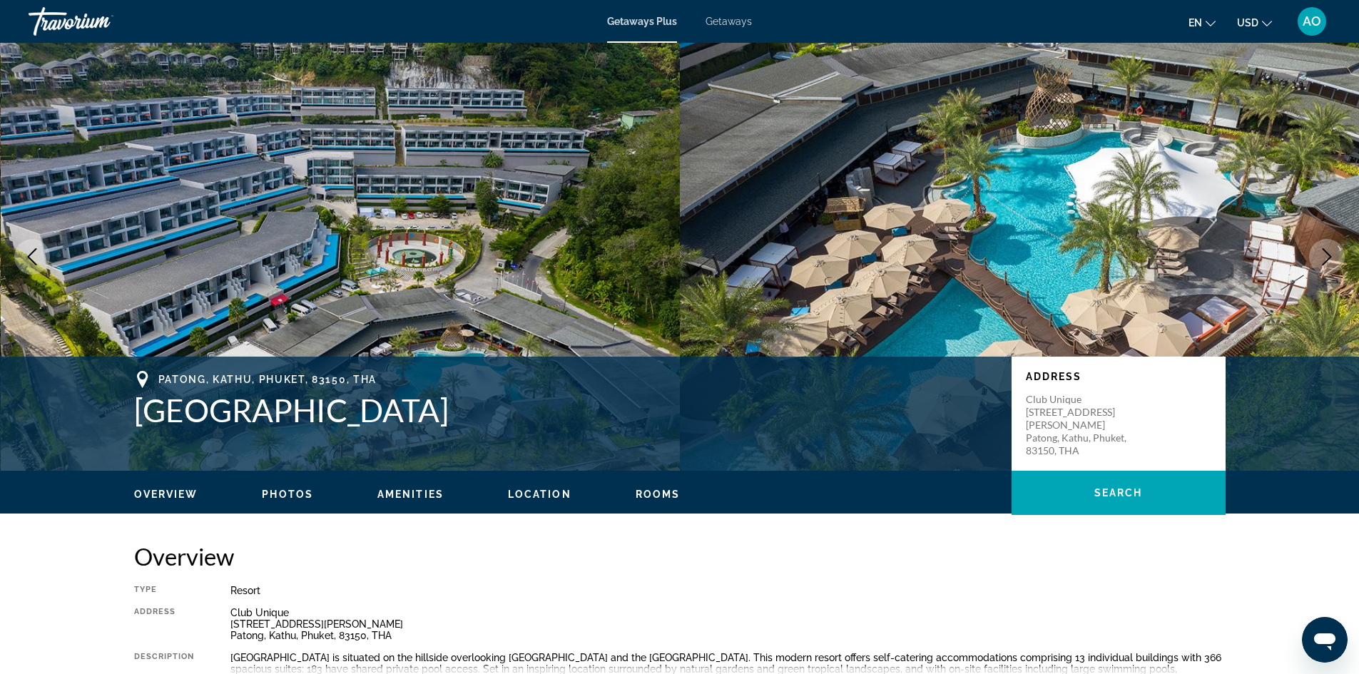
click at [1322, 261] on icon "Next image" at bounding box center [1326, 256] width 17 height 17
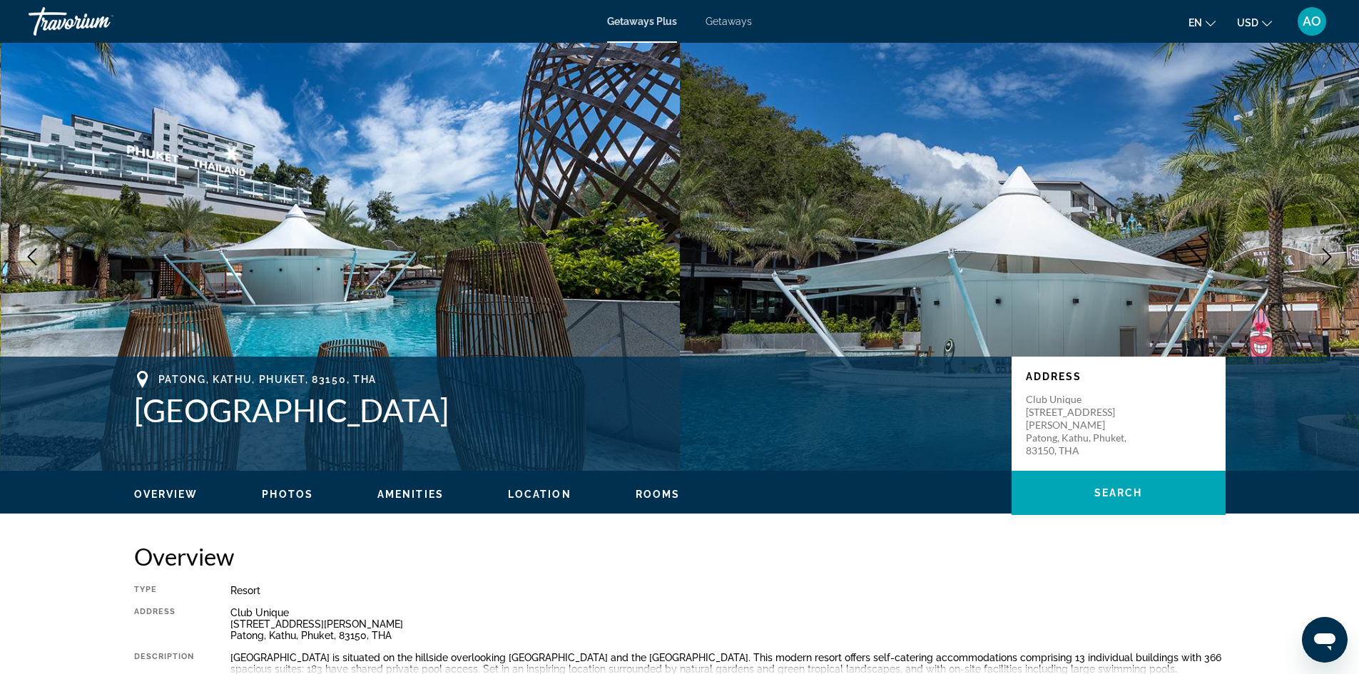
click at [1322, 261] on icon "Next image" at bounding box center [1326, 256] width 17 height 17
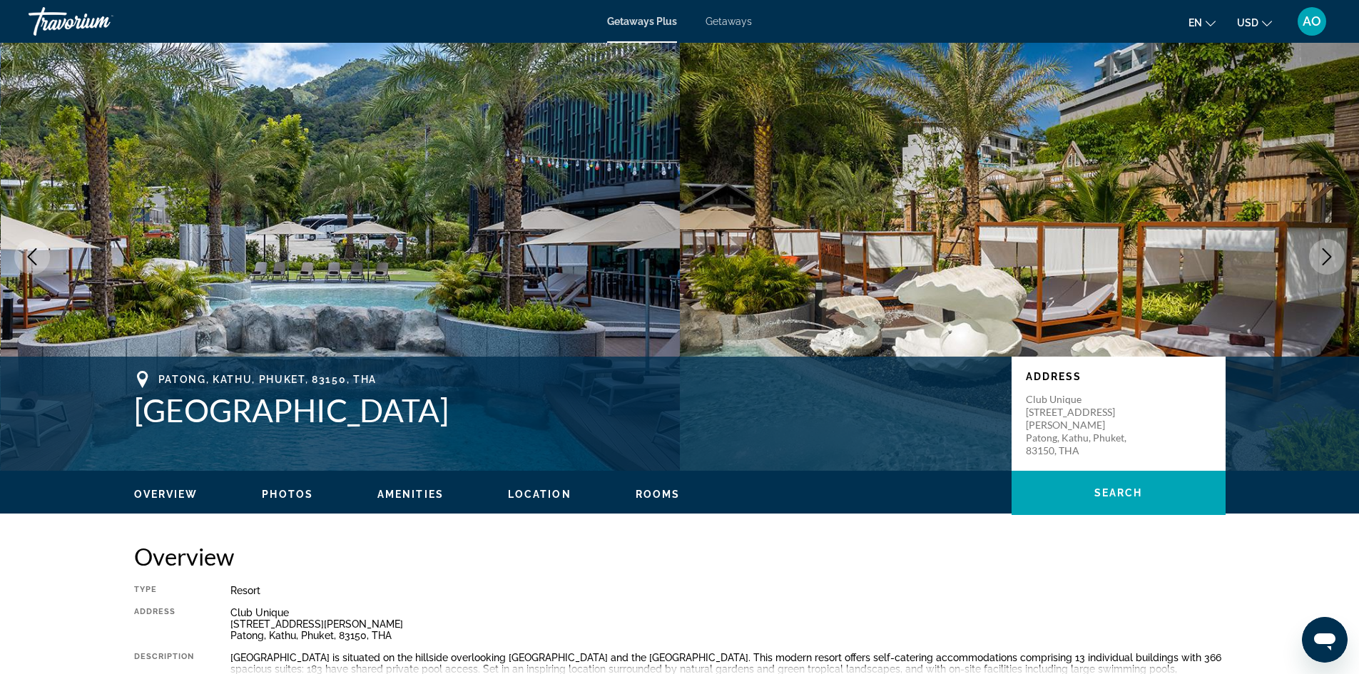
click at [1322, 261] on icon "Next image" at bounding box center [1326, 256] width 17 height 17
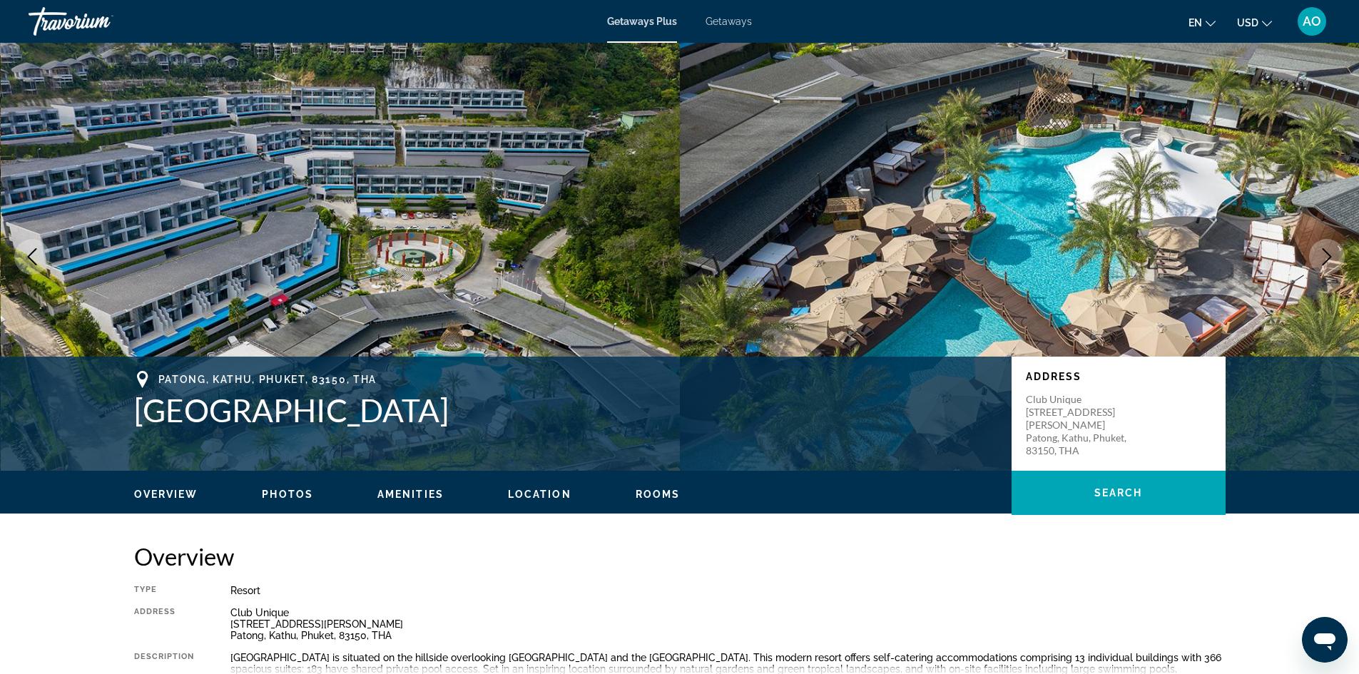
click at [1322, 261] on icon "Next image" at bounding box center [1326, 256] width 17 height 17
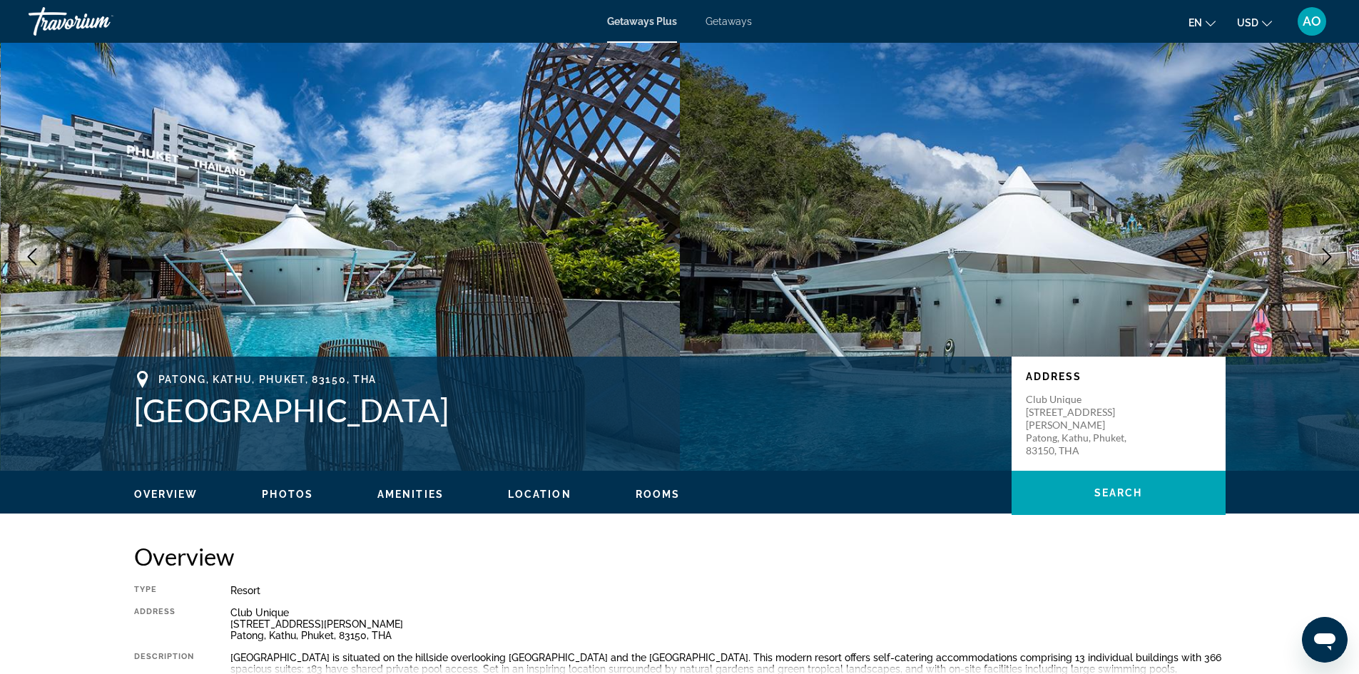
click at [1322, 261] on icon "Next image" at bounding box center [1326, 256] width 17 height 17
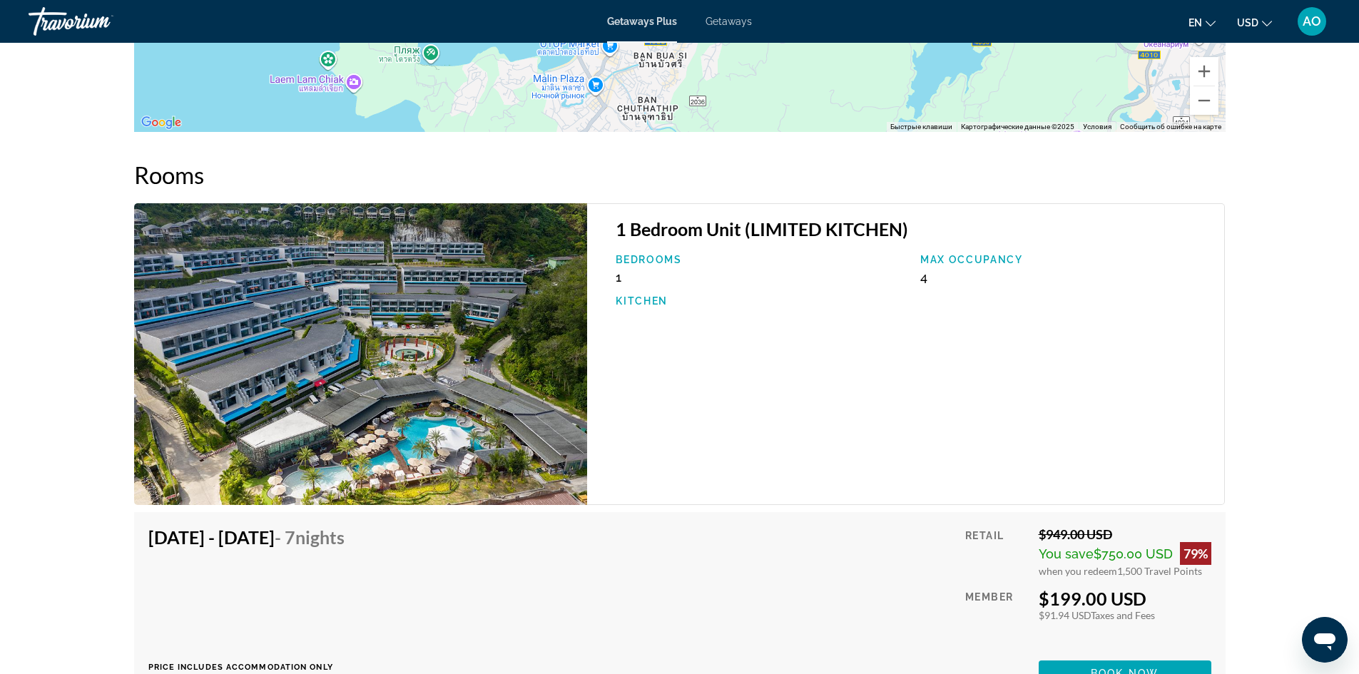
scroll to position [1926, 0]
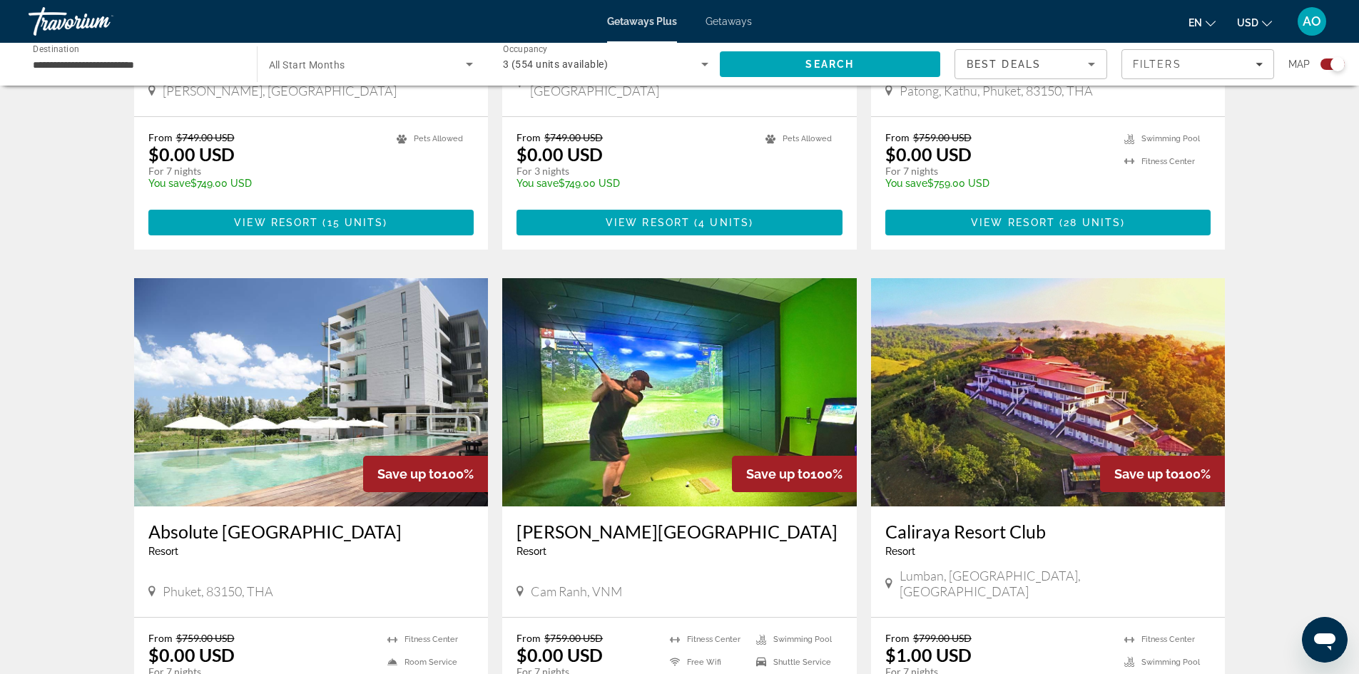
scroll to position [1355, 0]
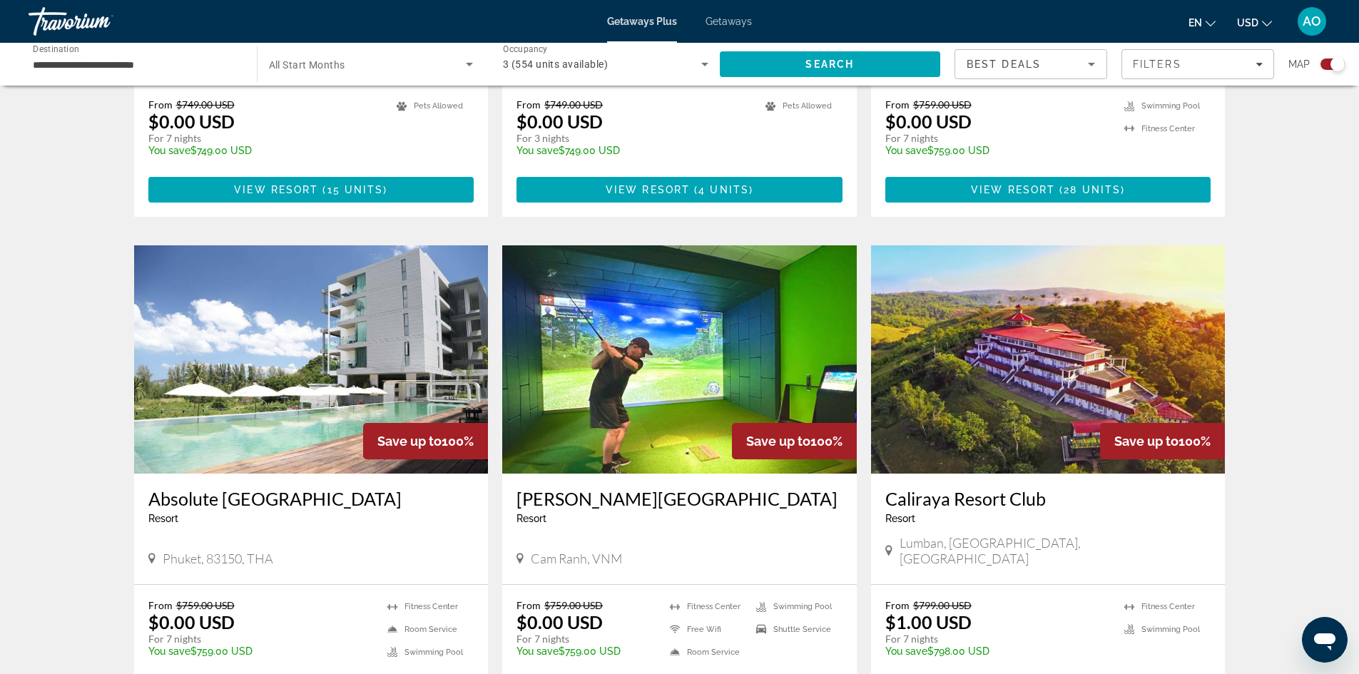
click at [464, 290] on img "Main content" at bounding box center [311, 359] width 354 height 228
